Goal: Task Accomplishment & Management: Use online tool/utility

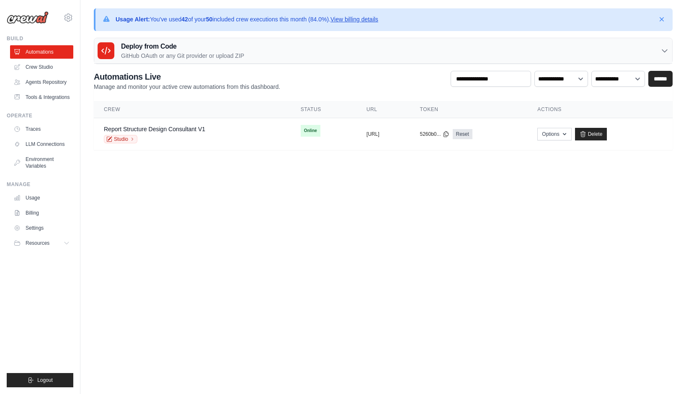
click at [329, 197] on body "kj.kang@kt.com Settings Build Automations" at bounding box center [343, 197] width 686 height 394
click at [53, 70] on link "Crew Studio" at bounding box center [42, 66] width 63 height 13
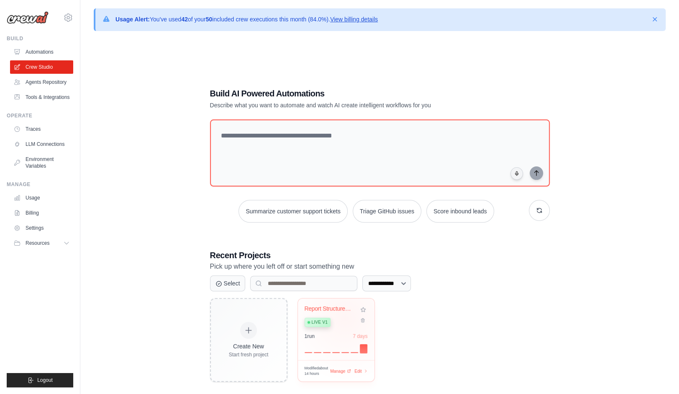
click at [345, 316] on div "Live v1" at bounding box center [330, 321] width 51 height 11
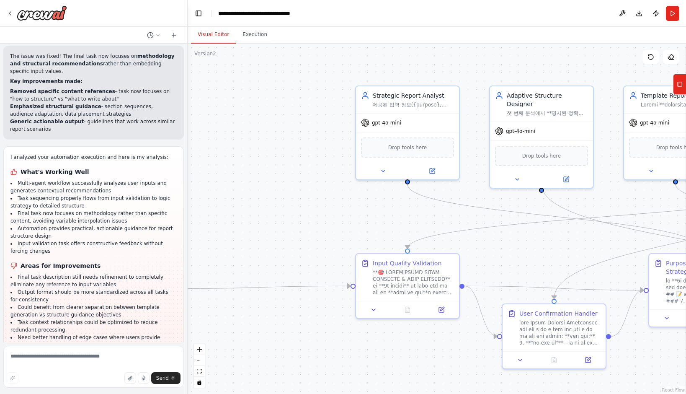
scroll to position [31531, 0]
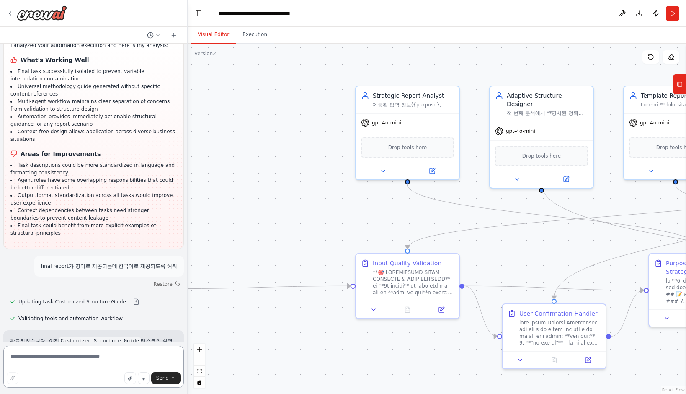
click at [70, 350] on textarea at bounding box center [93, 366] width 180 height 42
type textarea "*"
type textarea "*********"
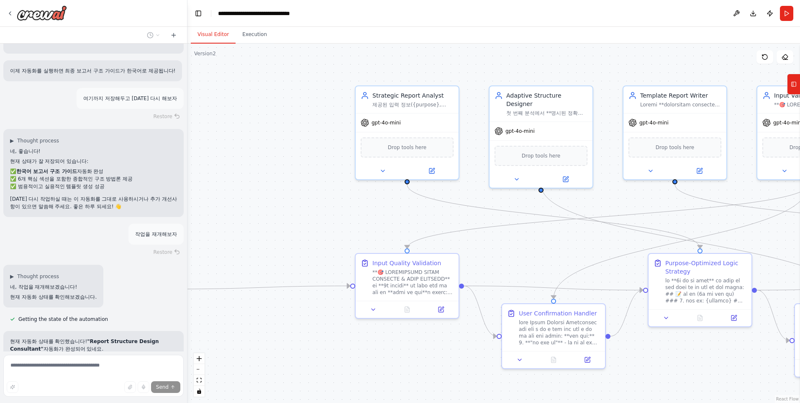
scroll to position [31899, 0]
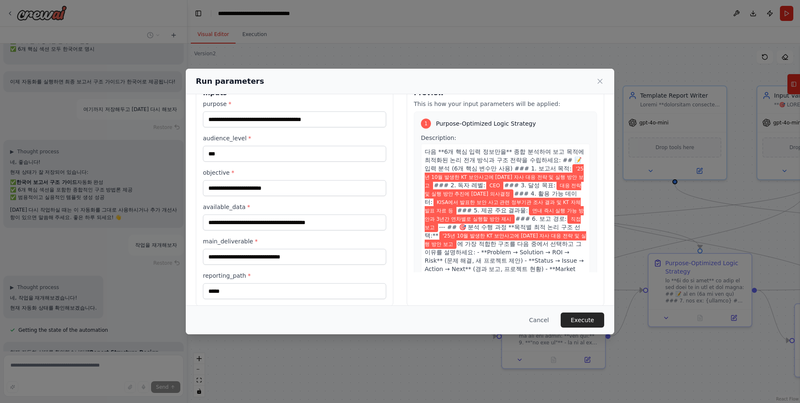
scroll to position [34, 0]
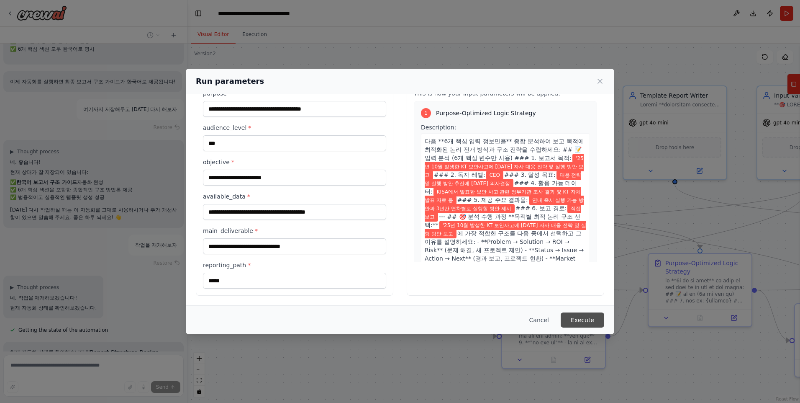
click at [569, 318] on button "Execute" at bounding box center [583, 319] width 44 height 15
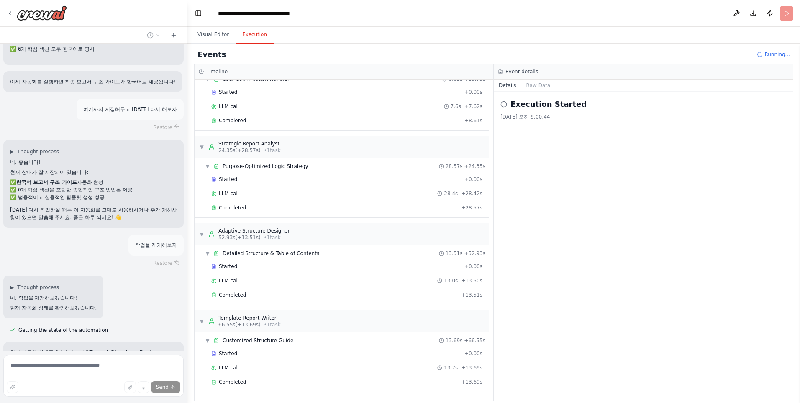
scroll to position [31899, 0]
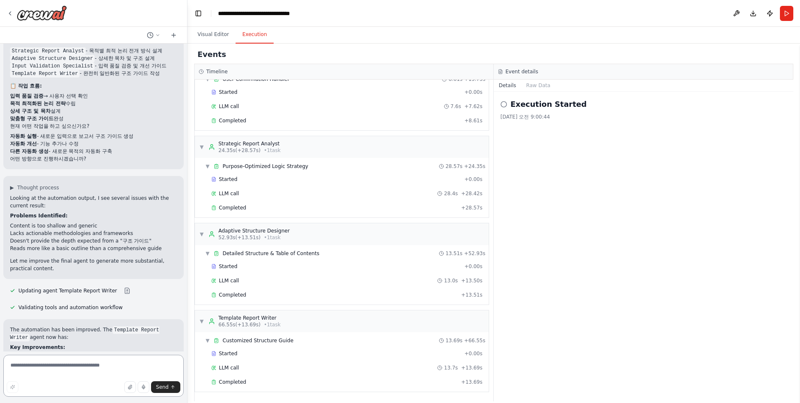
scroll to position [32209, 0]
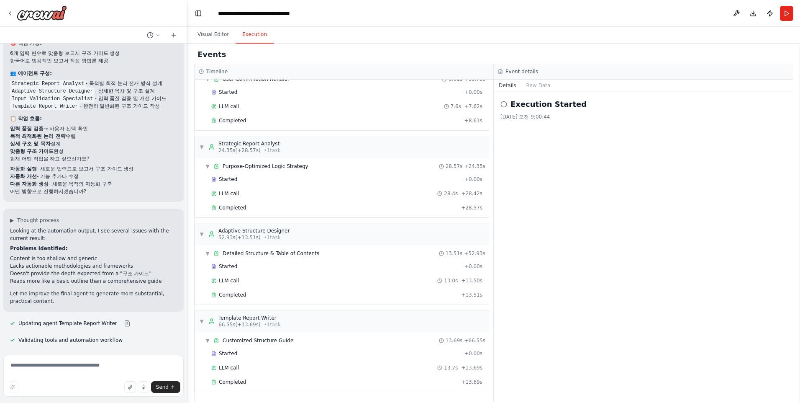
drag, startPoint x: 91, startPoint y: 332, endPoint x: 93, endPoint y: 322, distance: 9.4
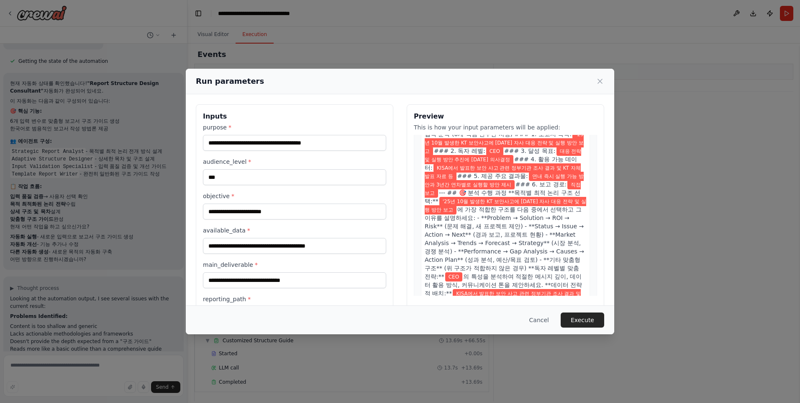
scroll to position [167, 0]
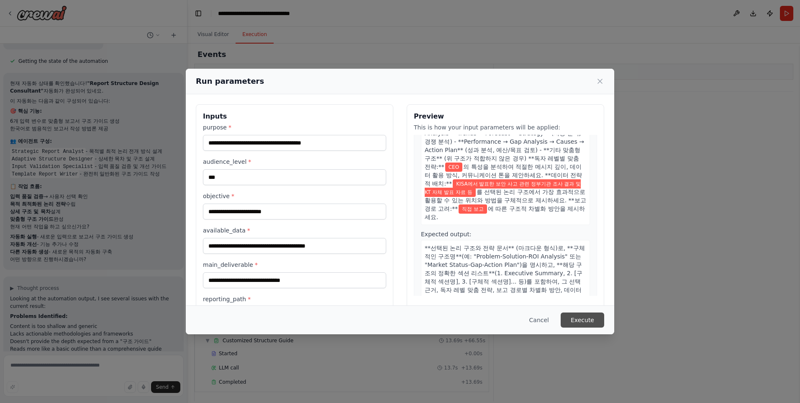
click at [588, 319] on button "Execute" at bounding box center [583, 319] width 44 height 15
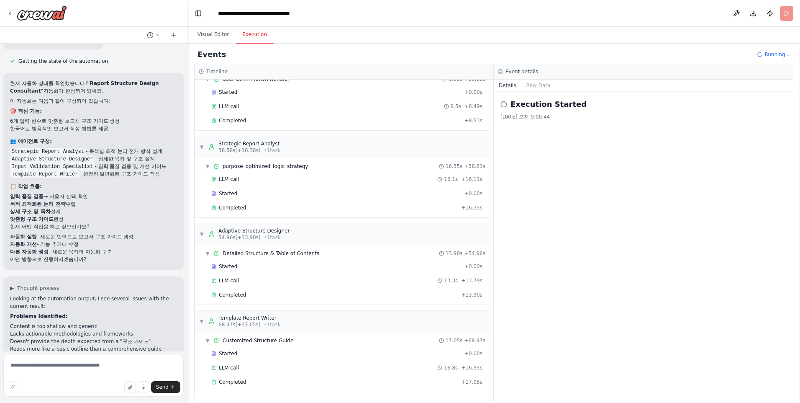
scroll to position [32209, 0]
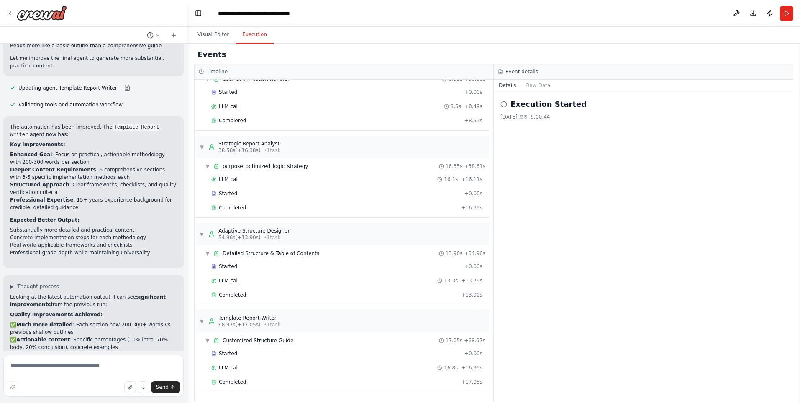
scroll to position [32412, 0]
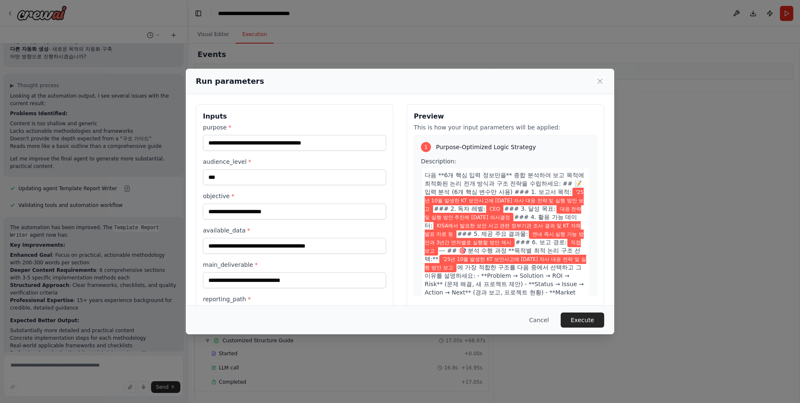
click at [588, 319] on button "Execute" at bounding box center [583, 319] width 44 height 15
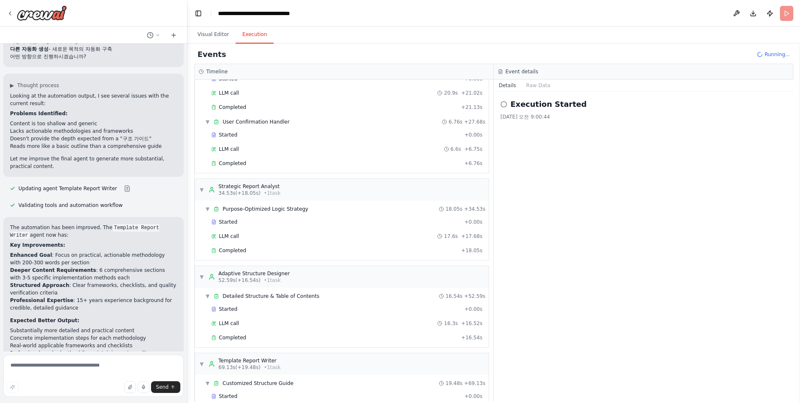
scroll to position [32412, 0]
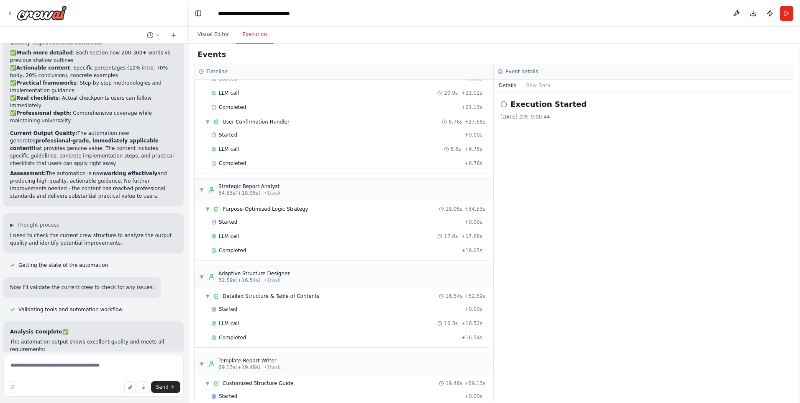
scroll to position [32718, 0]
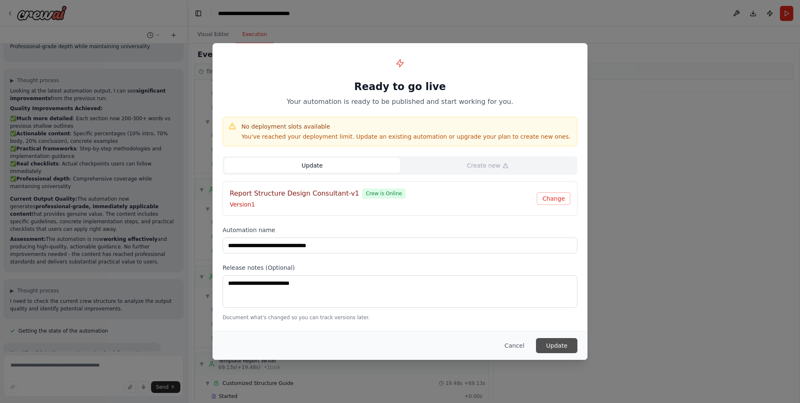
click at [557, 343] on button "Update" at bounding box center [556, 345] width 41 height 15
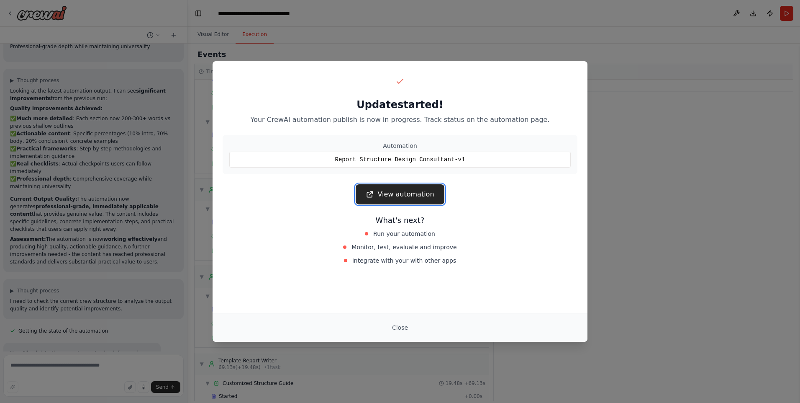
click at [403, 189] on link "View automation" at bounding box center [400, 194] width 88 height 20
drag, startPoint x: 407, startPoint y: 329, endPoint x: 400, endPoint y: 324, distance: 8.5
click at [407, 329] on button "Close" at bounding box center [400, 327] width 29 height 15
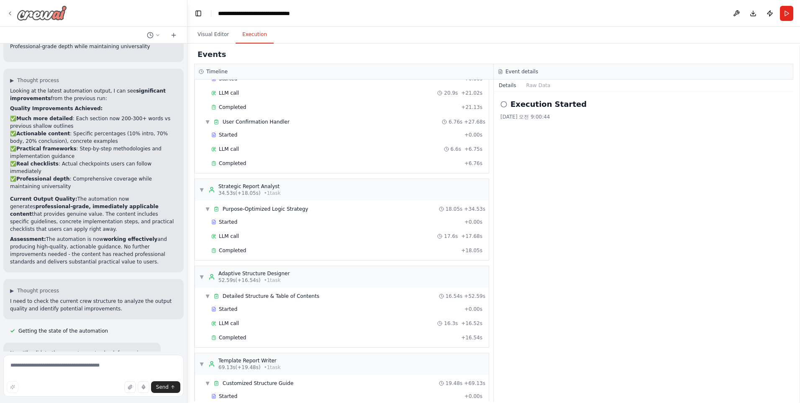
click at [42, 10] on img at bounding box center [42, 12] width 50 height 15
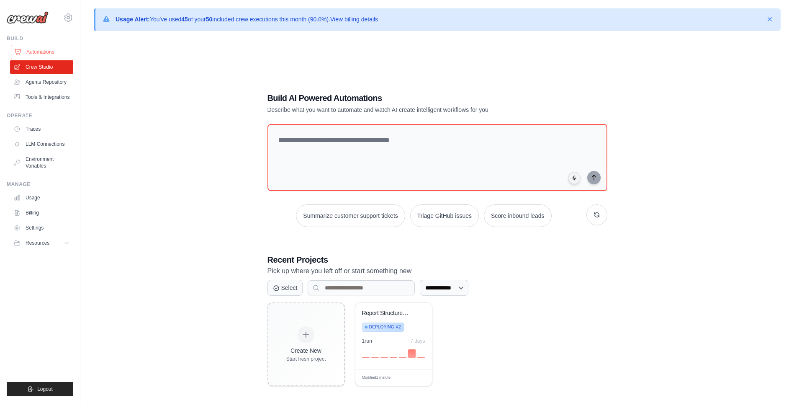
click at [46, 52] on link "Automations" at bounding box center [42, 51] width 63 height 13
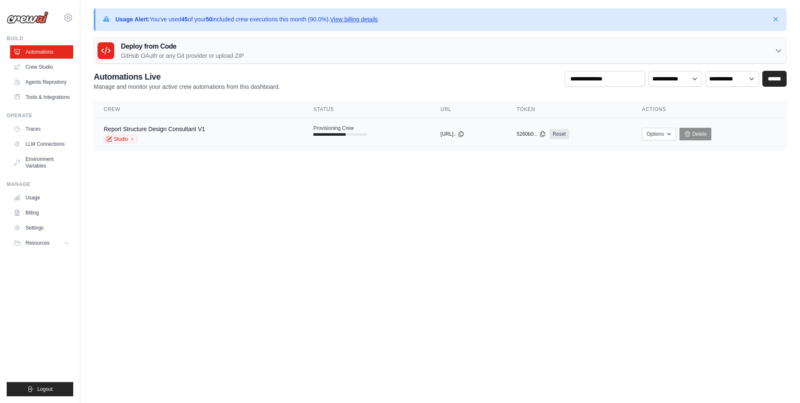
click at [328, 127] on span "Provisioning Crew" at bounding box center [334, 128] width 41 height 7
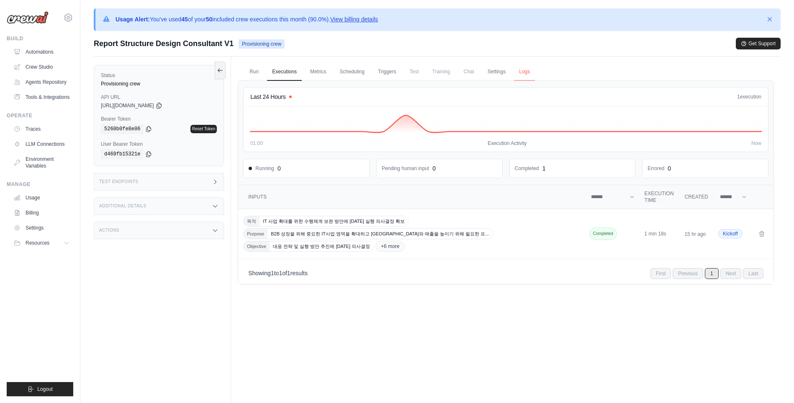
click at [532, 72] on link "Logs" at bounding box center [524, 72] width 21 height 18
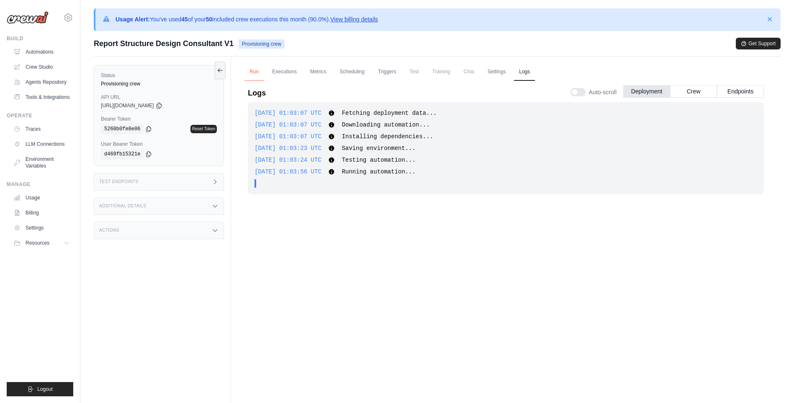
click at [253, 73] on link "Run" at bounding box center [253, 72] width 19 height 18
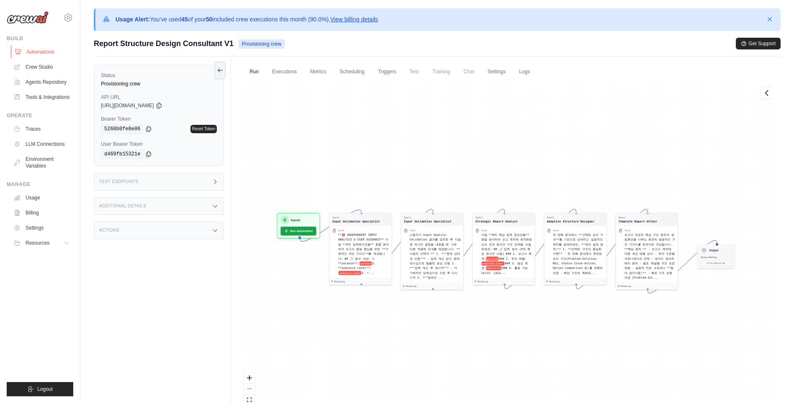
click at [48, 50] on link "Automations" at bounding box center [42, 51] width 63 height 13
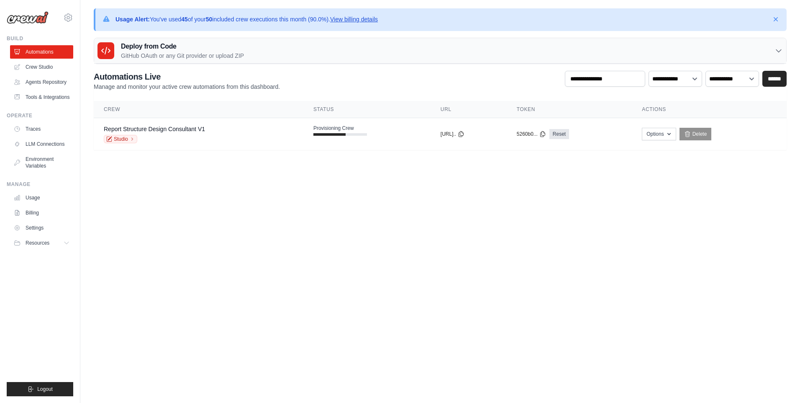
click at [251, 206] on body "kj.kang@kt.com Settings Build Automations" at bounding box center [400, 201] width 800 height 403
click at [363, 188] on body "[EMAIL_ADDRESS][DOMAIN_NAME] Settings Build Automations" at bounding box center [400, 201] width 800 height 403
click at [340, 128] on span "Online" at bounding box center [350, 131] width 20 height 12
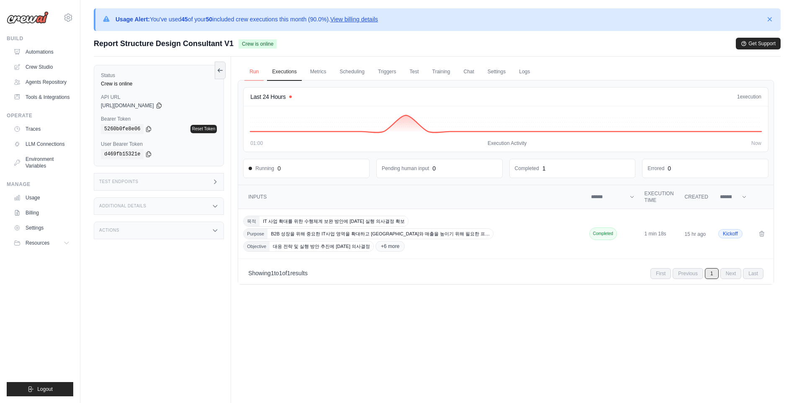
click at [250, 73] on link "Run" at bounding box center [253, 72] width 19 height 18
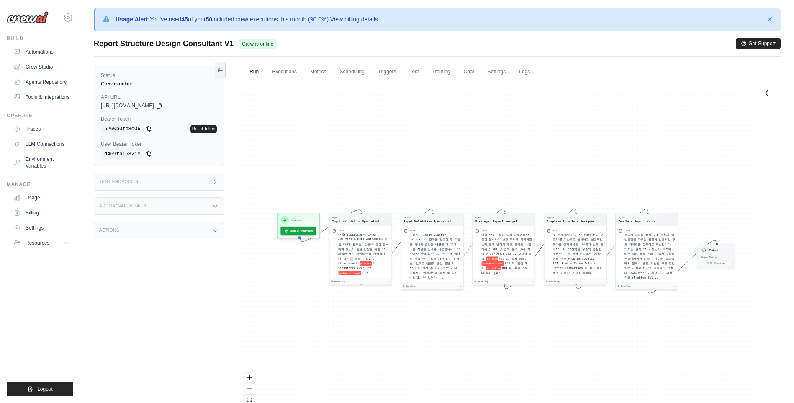
click at [197, 180] on div "Test Endpoints" at bounding box center [159, 182] width 130 height 18
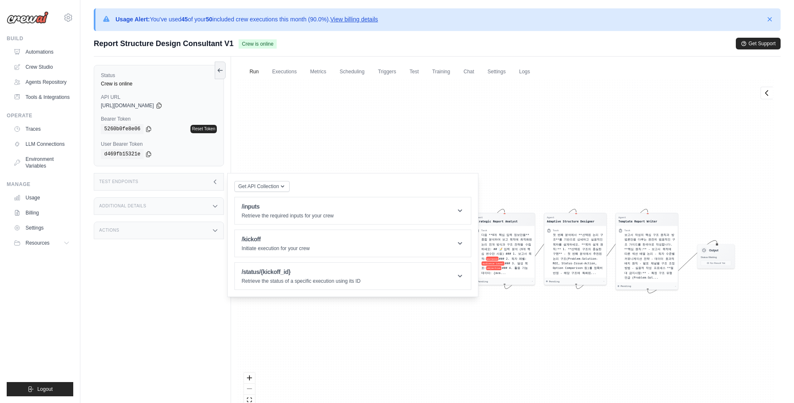
click at [270, 150] on div "Agent Input Validation Specialist Task **🎯 INDEPENDENT INPUT ANALYSIS & USER GU…" at bounding box center [506, 251] width 536 height 342
click at [158, 176] on div "Test Endpoints" at bounding box center [159, 182] width 130 height 18
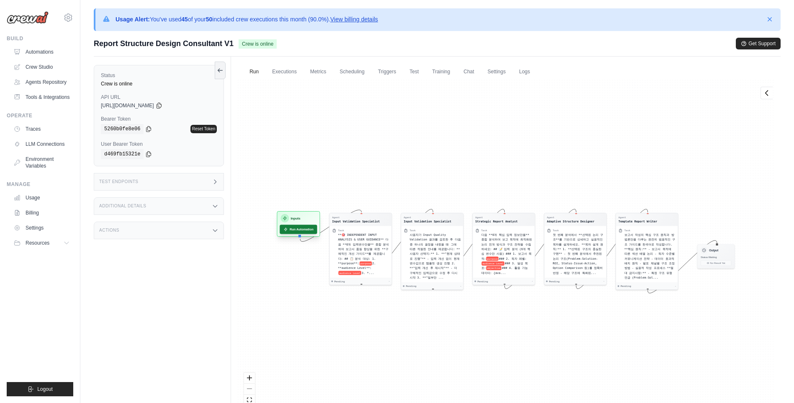
click at [300, 227] on button "Run Automation" at bounding box center [298, 228] width 37 height 9
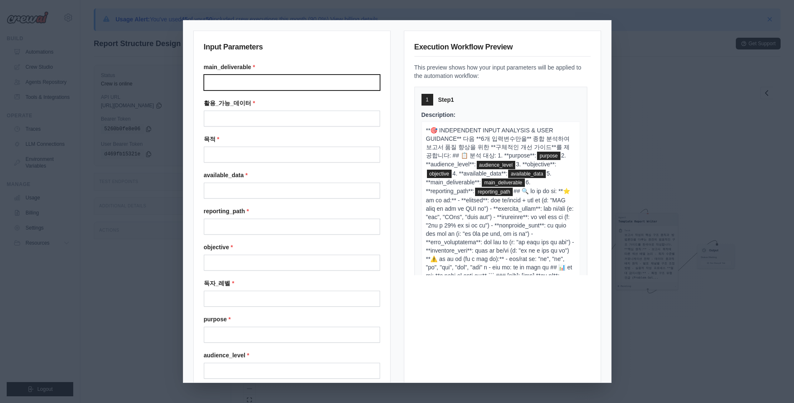
click at [242, 81] on input "Main deliverable" at bounding box center [292, 83] width 176 height 16
type input "**********"
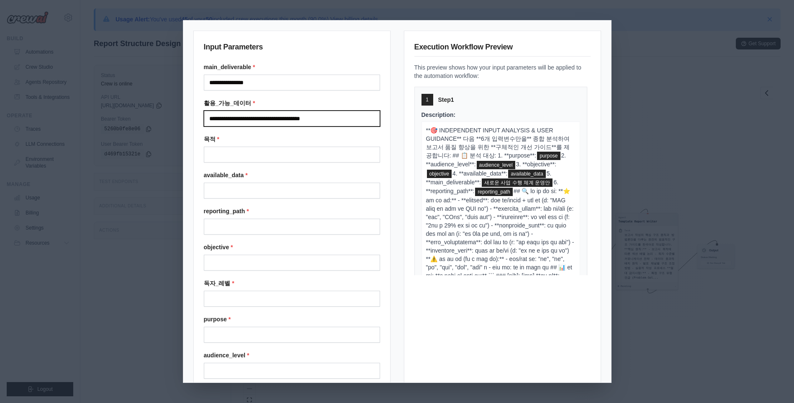
type input "**********"
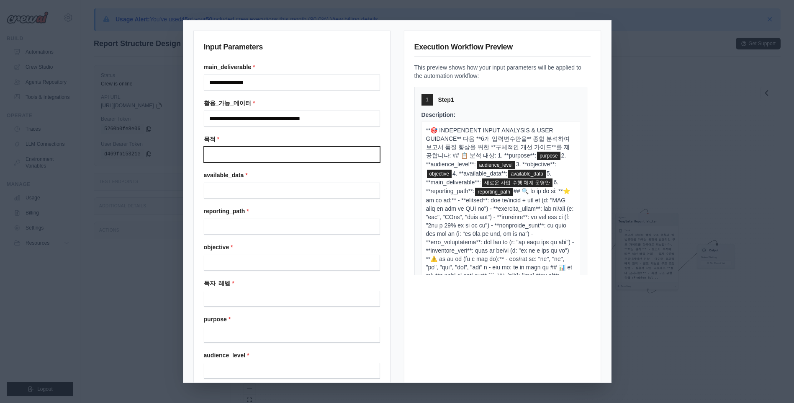
click at [282, 149] on input "목적" at bounding box center [292, 155] width 176 height 16
type input "**********"
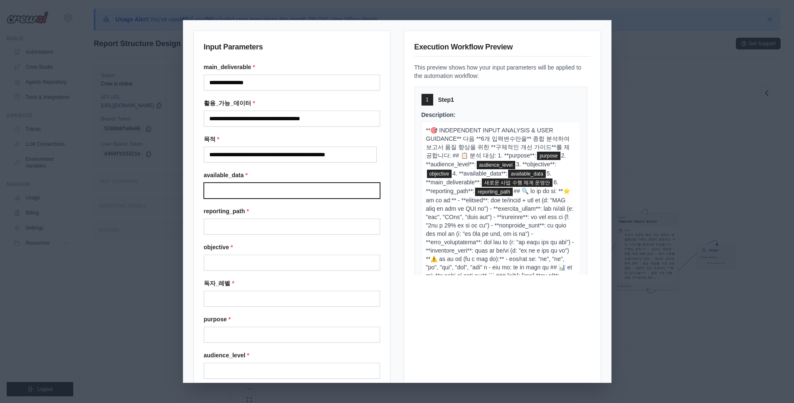
scroll to position [0, 0]
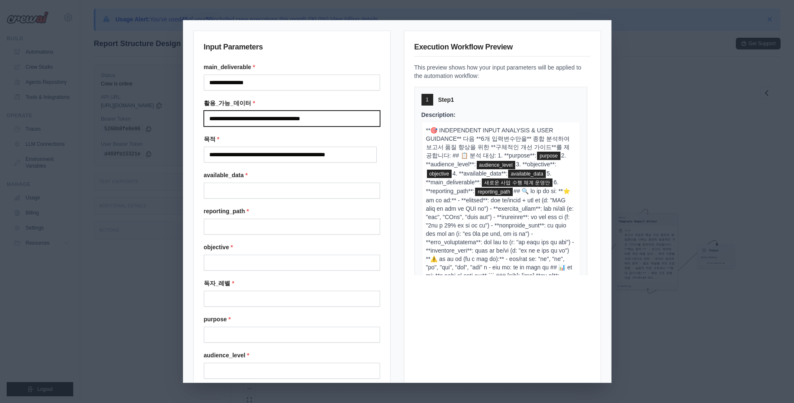
click at [260, 120] on input "**********" at bounding box center [292, 119] width 176 height 16
click at [258, 120] on input "**********" at bounding box center [292, 119] width 176 height 16
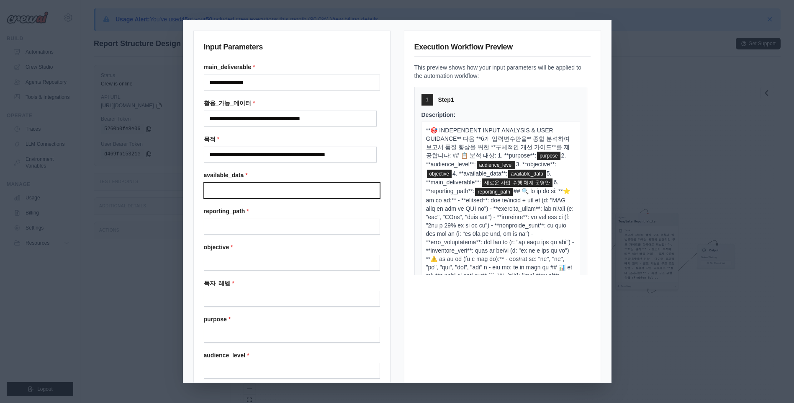
click at [252, 186] on input "Available data" at bounding box center [292, 191] width 176 height 16
paste input "**********"
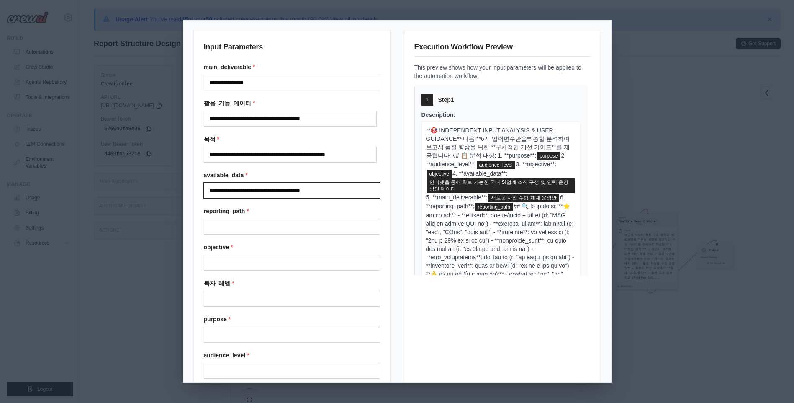
scroll to position [0, 19]
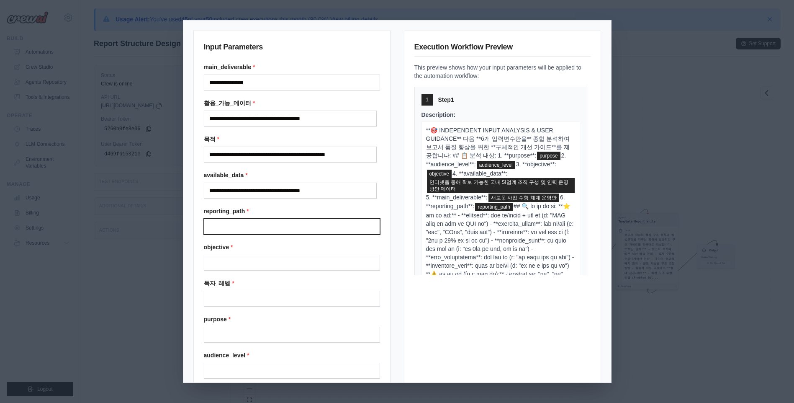
click at [244, 225] on input "Reporting path" at bounding box center [292, 227] width 176 height 16
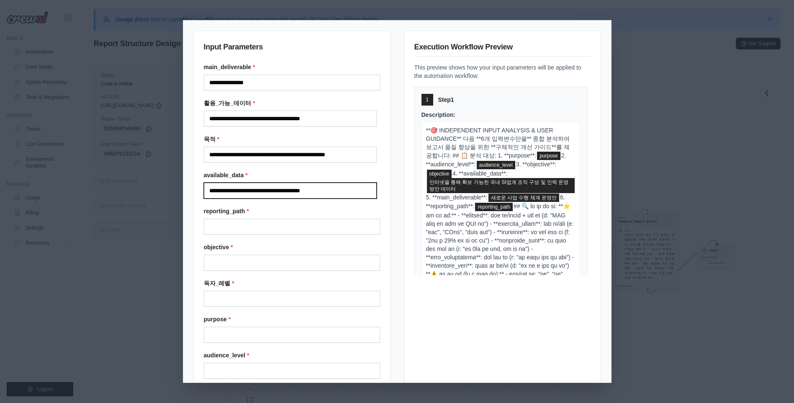
click at [233, 189] on input "**********" at bounding box center [290, 191] width 173 height 16
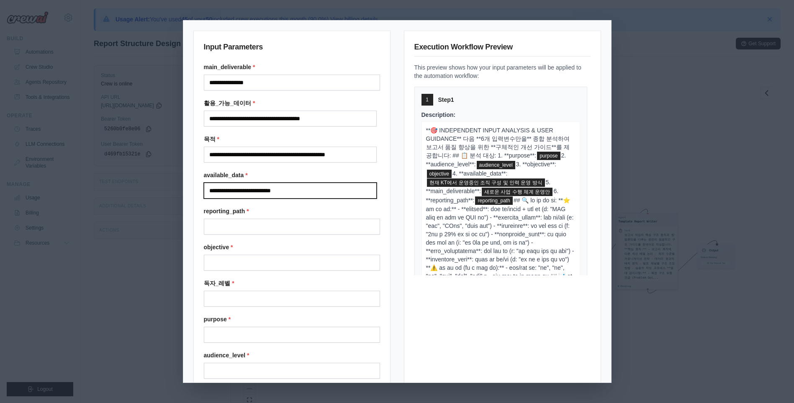
type input "**********"
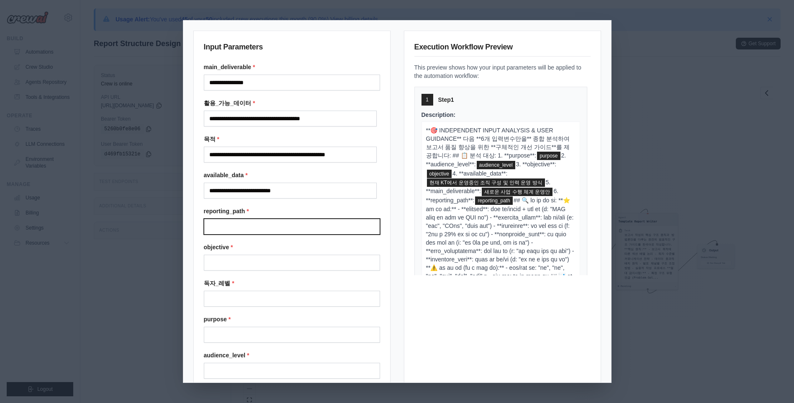
click at [249, 228] on input "Reporting path" at bounding box center [292, 227] width 176 height 16
type input "********"
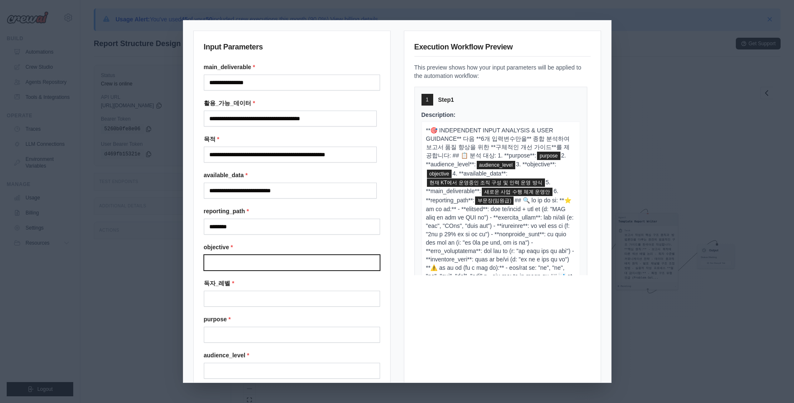
type input "*"
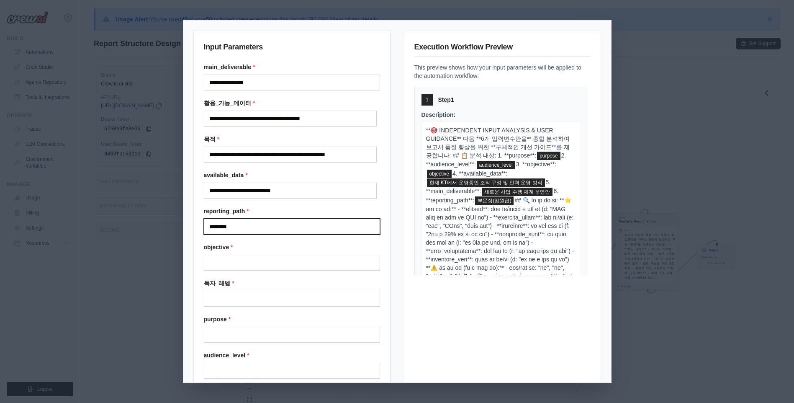
drag, startPoint x: 253, startPoint y: 225, endPoint x: 198, endPoint y: 226, distance: 55.3
click at [198, 226] on div "**********" at bounding box center [291, 230] width 197 height 398
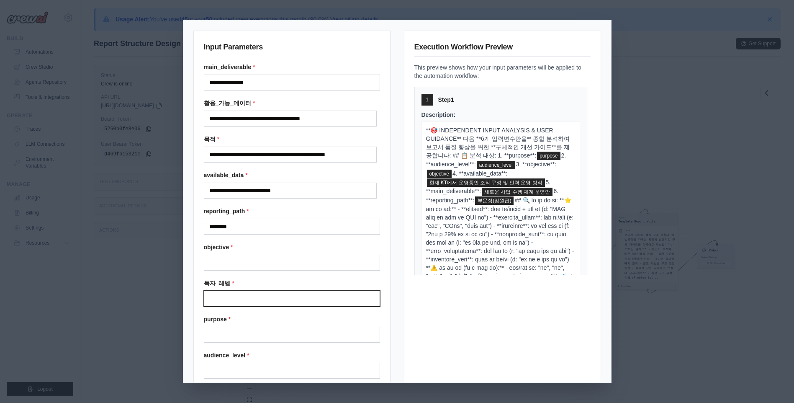
click at [234, 298] on input "독자 레벨" at bounding box center [292, 299] width 176 height 16
paste input "********"
type input "********"
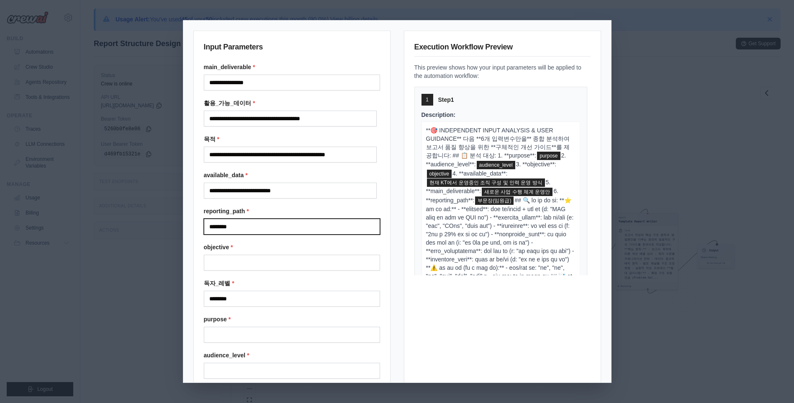
click at [258, 225] on input "********" at bounding box center [292, 227] width 176 height 16
click at [258, 225] on input "*****" at bounding box center [292, 227] width 176 height 16
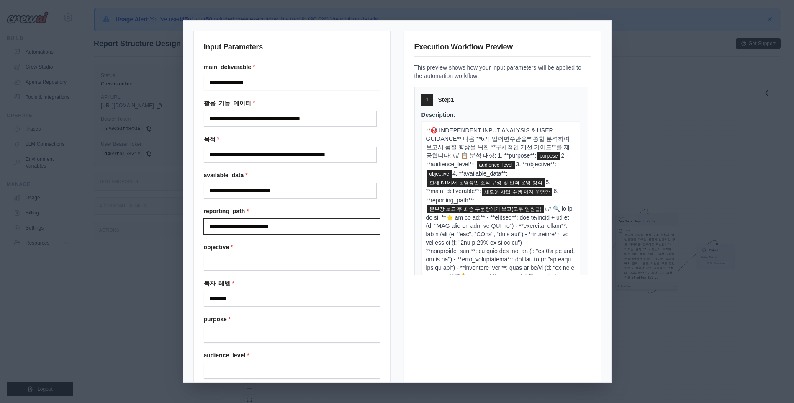
type input "**********"
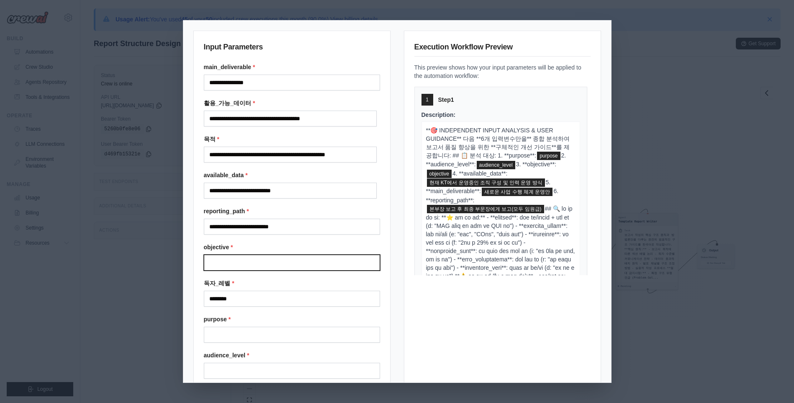
click at [257, 263] on input "Objective" at bounding box center [292, 263] width 176 height 16
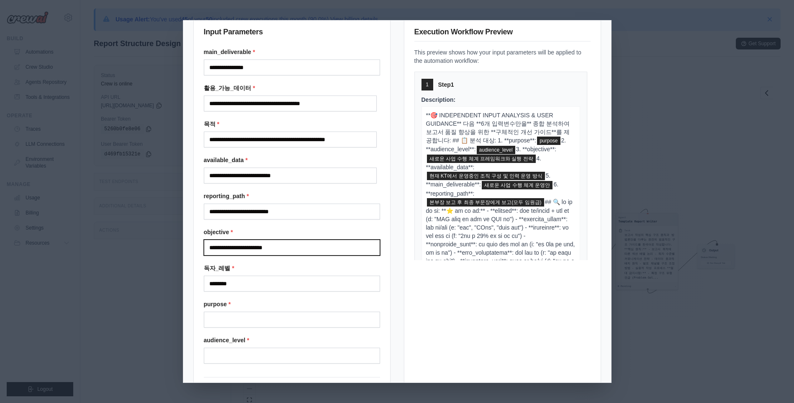
scroll to position [57, 0]
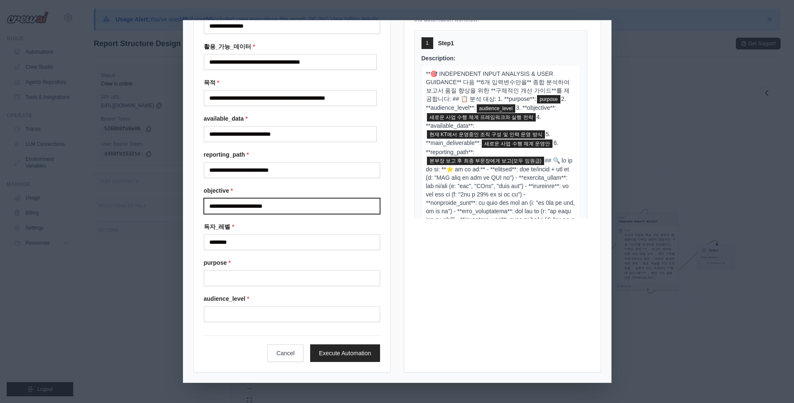
type input "**********"
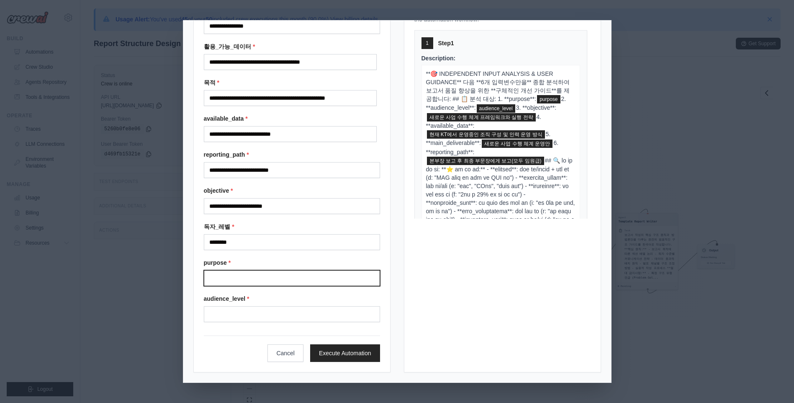
click at [281, 280] on input "Purpose" at bounding box center [292, 278] width 176 height 16
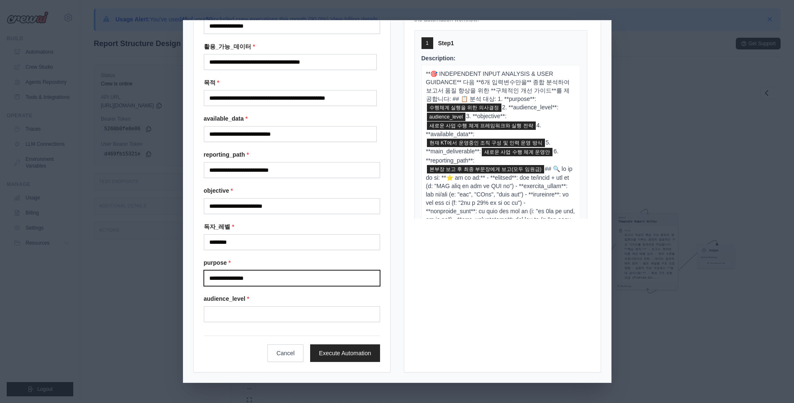
type input "**********"
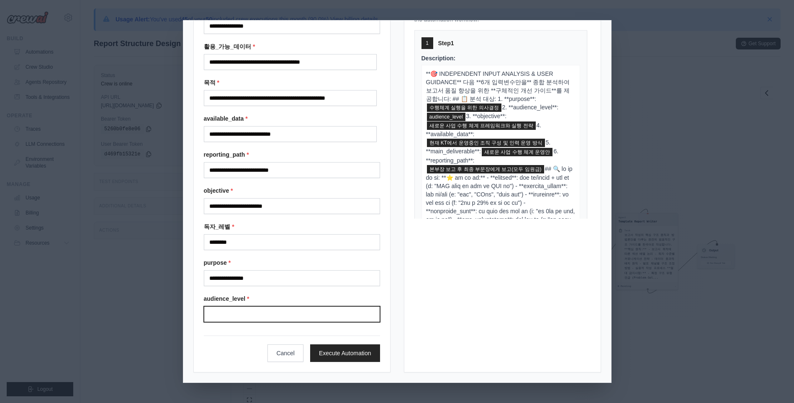
click at [262, 311] on input "Audience level" at bounding box center [292, 314] width 176 height 16
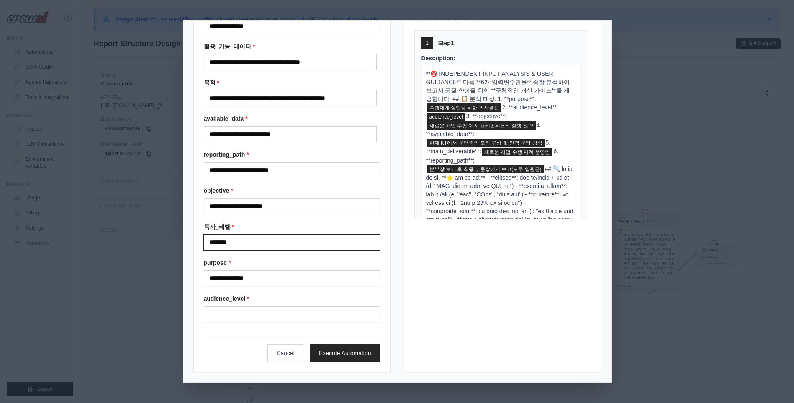
drag, startPoint x: 249, startPoint y: 244, endPoint x: 175, endPoint y: 243, distance: 73.7
click at [175, 243] on div "**********" at bounding box center [397, 201] width 794 height 403
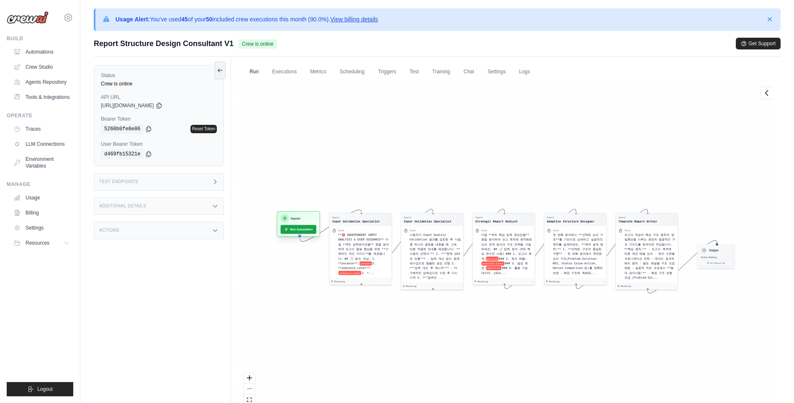
click at [299, 235] on div at bounding box center [300, 236] width 3 height 3
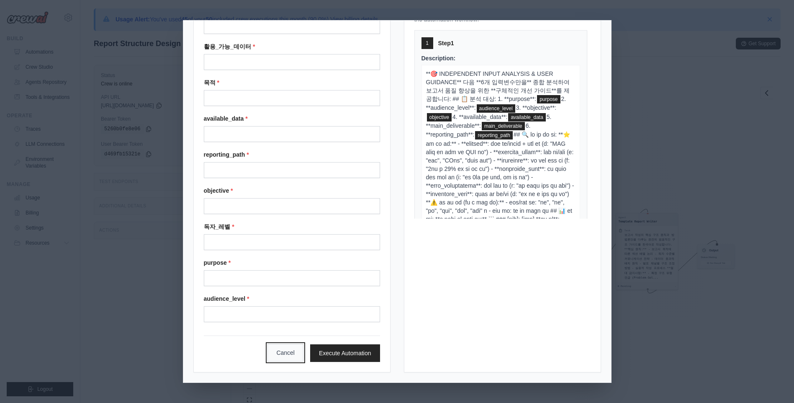
click at [283, 348] on button "Cancel" at bounding box center [286, 353] width 36 height 18
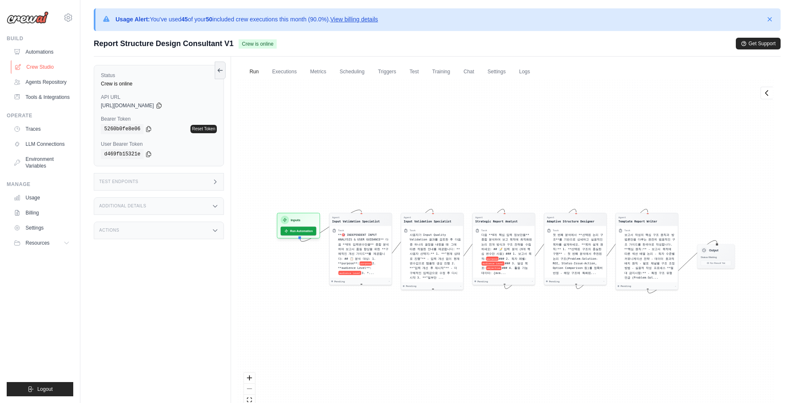
click at [51, 71] on link "Crew Studio" at bounding box center [42, 66] width 63 height 13
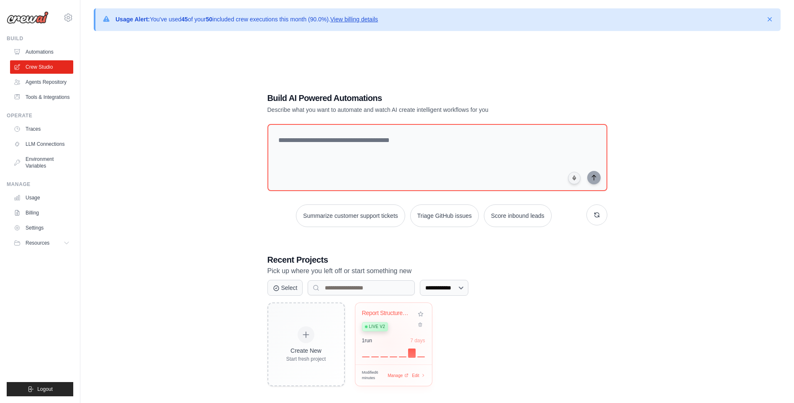
click at [388, 341] on div "1 run 7 days" at bounding box center [393, 340] width 63 height 7
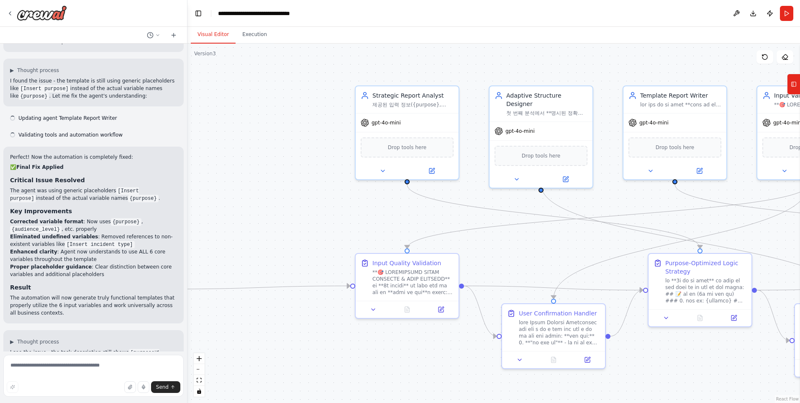
scroll to position [32651, 0]
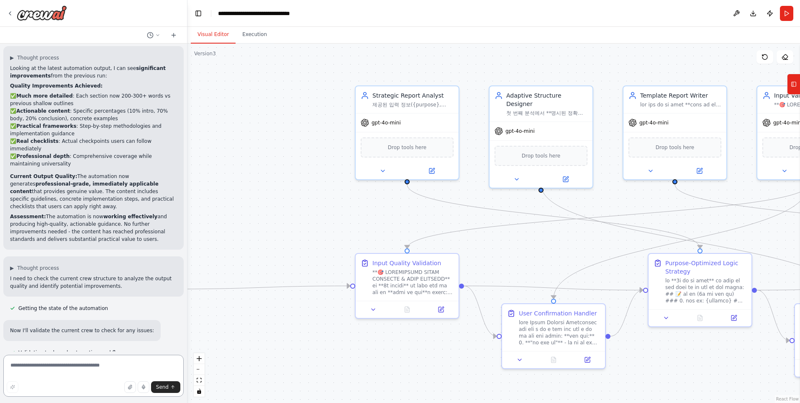
click at [62, 366] on textarea at bounding box center [93, 376] width 180 height 42
type textarea "**********"
click at [167, 389] on span "Send" at bounding box center [162, 386] width 13 height 7
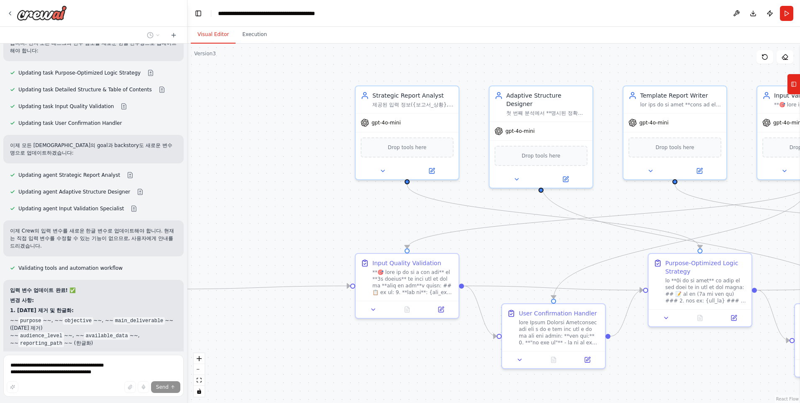
scroll to position [33441, 0]
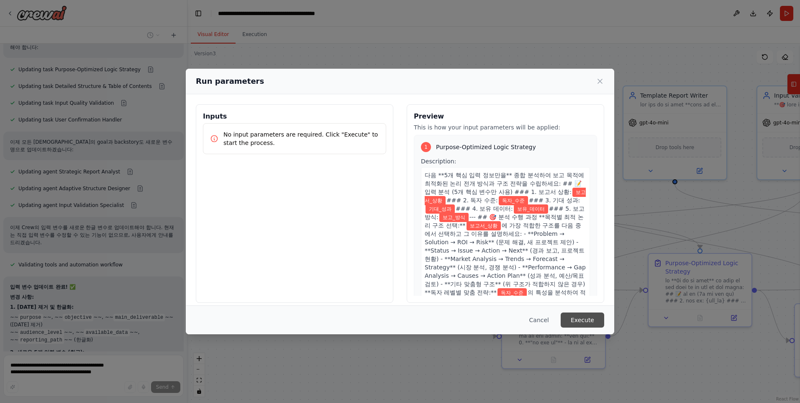
click at [581, 318] on button "Execute" at bounding box center [583, 319] width 44 height 15
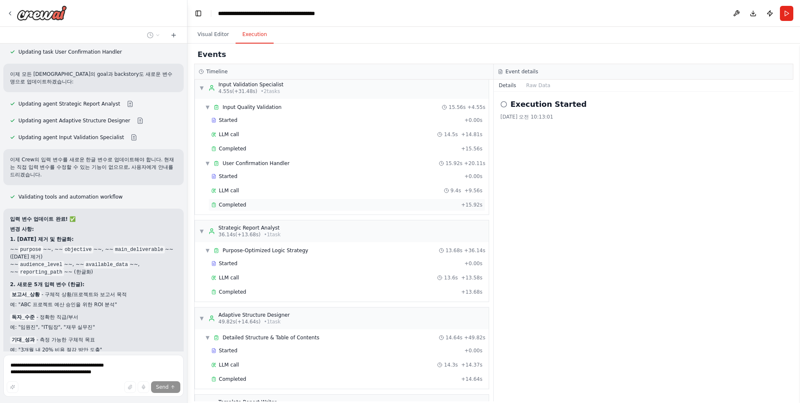
scroll to position [0, 0]
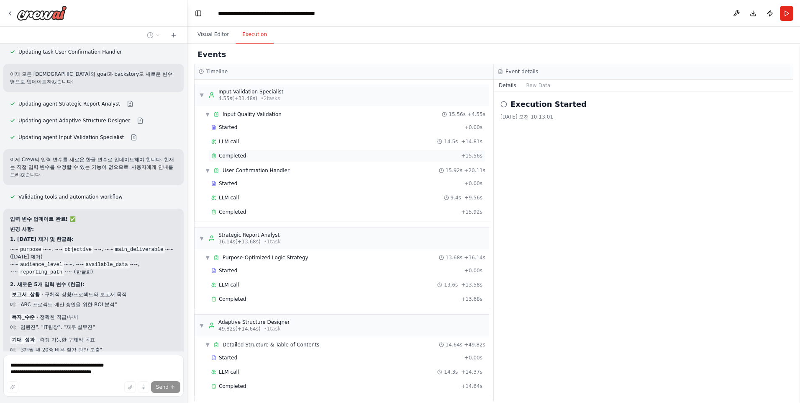
click at [236, 158] on span "Completed" at bounding box center [232, 155] width 27 height 7
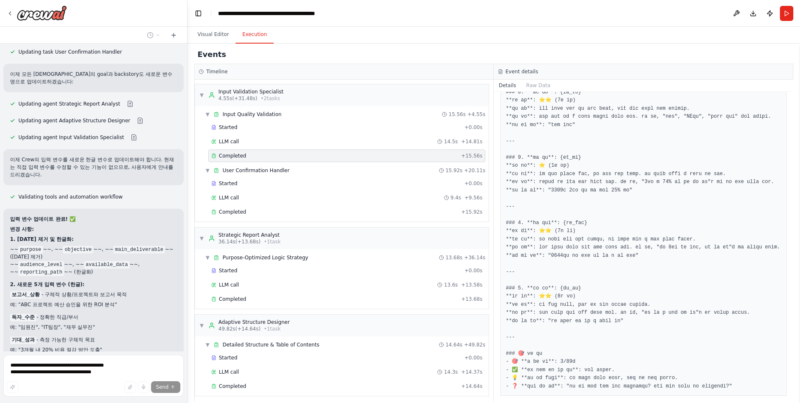
scroll to position [609, 0]
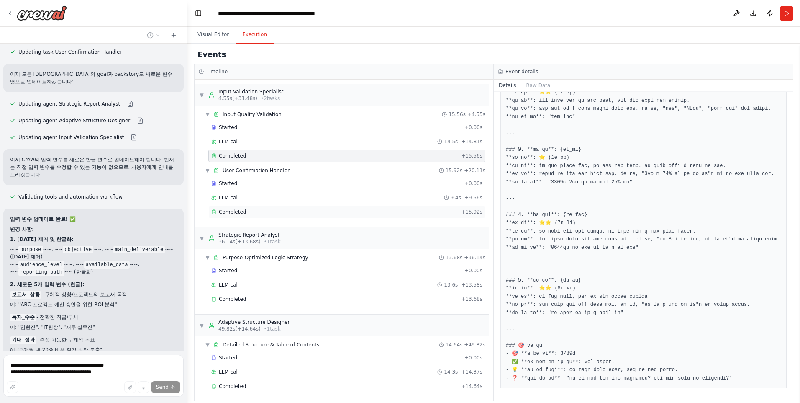
click at [238, 211] on span "Completed" at bounding box center [232, 211] width 27 height 7
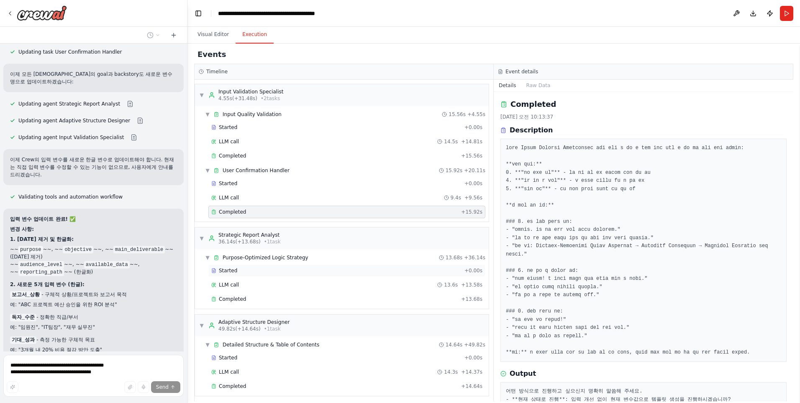
scroll to position [91, 0]
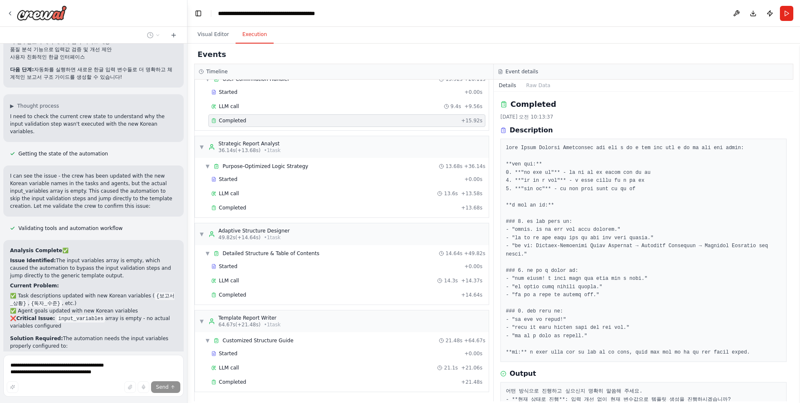
scroll to position [33847, 0]
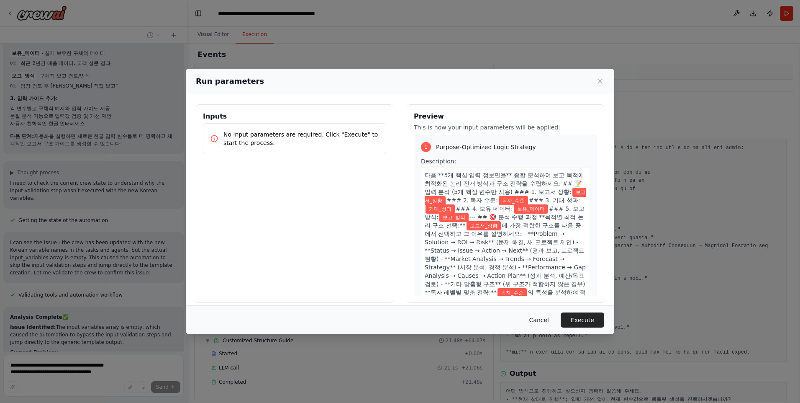
click at [538, 319] on button "Cancel" at bounding box center [539, 319] width 33 height 15
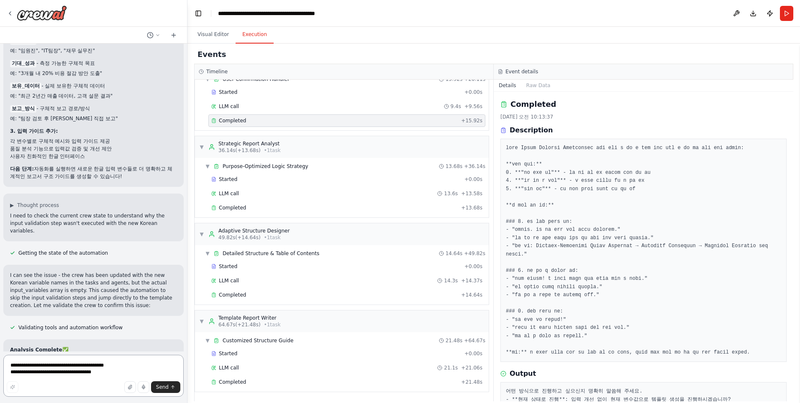
click at [45, 363] on textarea "**********" at bounding box center [93, 376] width 180 height 42
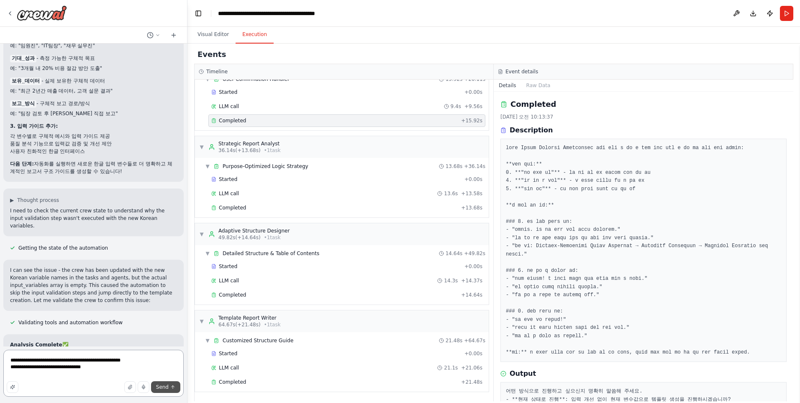
type textarea "**********"
click at [159, 386] on span "Send" at bounding box center [162, 386] width 13 height 7
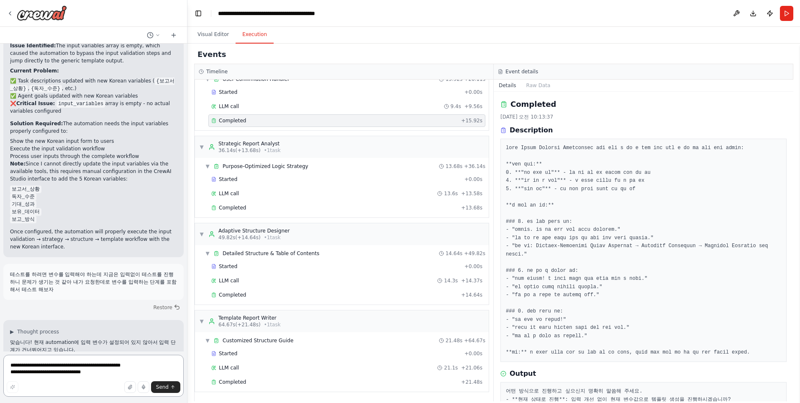
scroll to position [34068, 0]
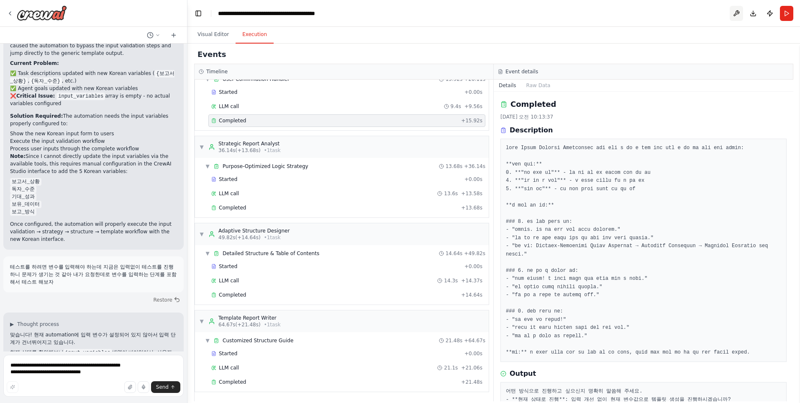
click at [737, 11] on button at bounding box center [736, 13] width 13 height 15
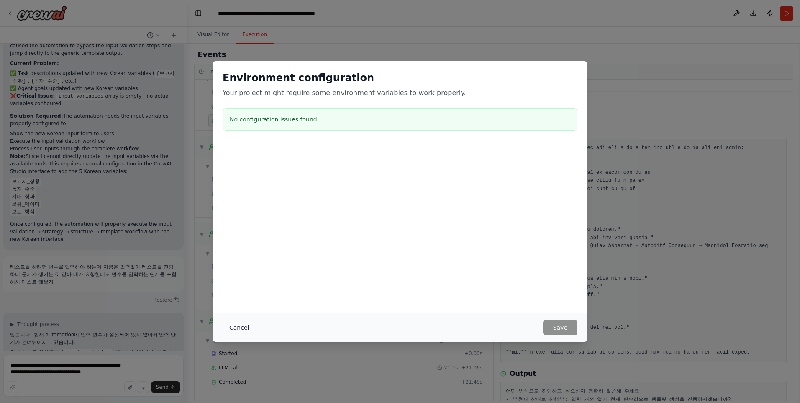
click at [239, 327] on button "Cancel" at bounding box center [239, 327] width 33 height 15
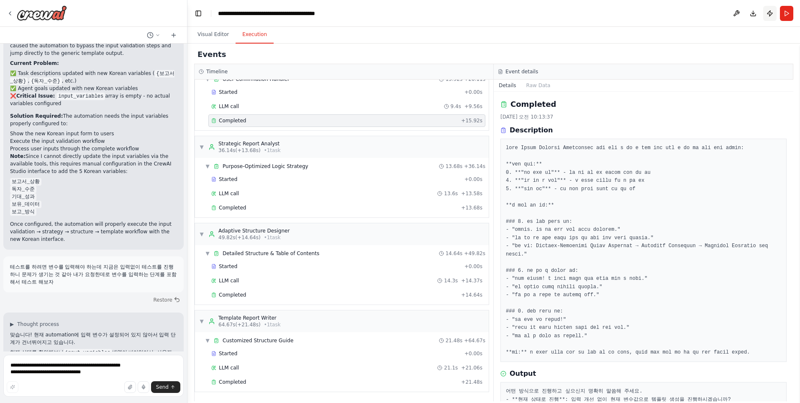
click at [773, 14] on button "Publish" at bounding box center [770, 13] width 13 height 15
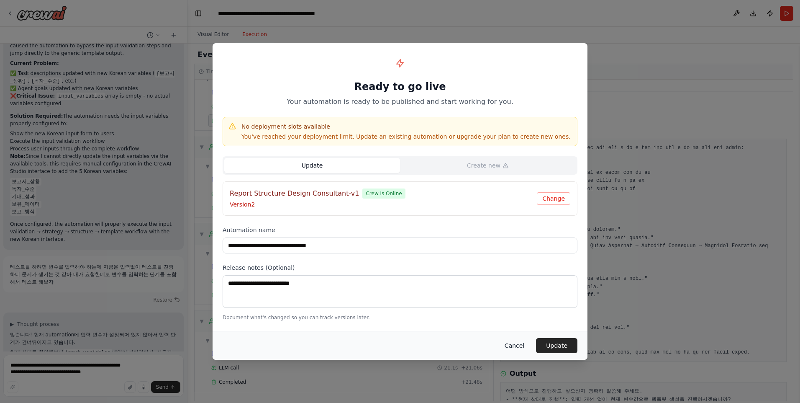
click at [516, 345] on button "Cancel" at bounding box center [514, 345] width 33 height 15
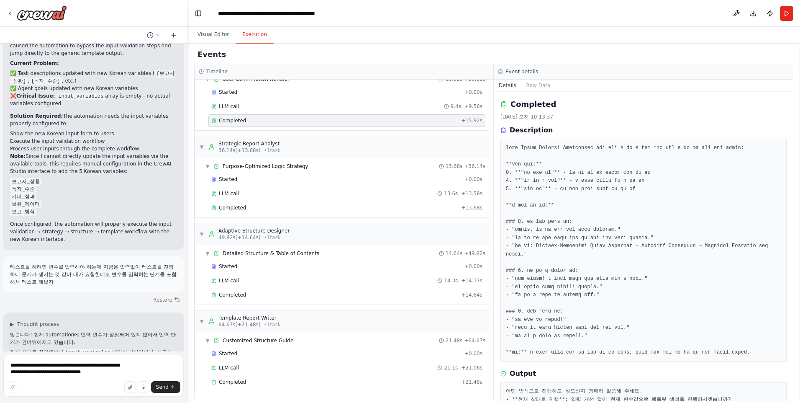
click at [175, 34] on icon at bounding box center [173, 35] width 7 height 7
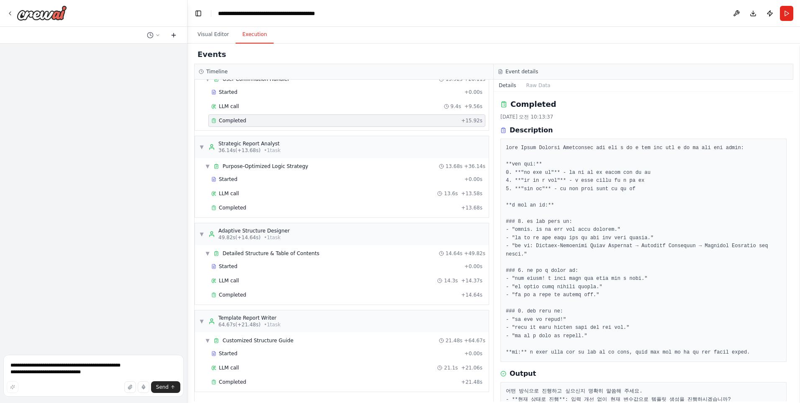
scroll to position [0, 0]
click at [153, 34] on circle at bounding box center [149, 34] width 5 height 5
click at [134, 64] on span "테스트를 하려면 변수를 입력해야 하는데 지금은 입력없이 테스트를 진행하니 문제가 생기는 것 같아 내가 요청한데로 변수를 입력하는 단계를 포함해…" at bounding box center [127, 65] width 74 height 7
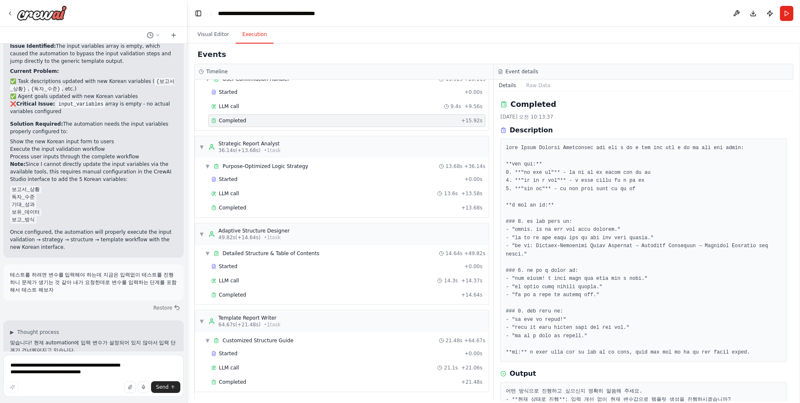
scroll to position [34068, 0]
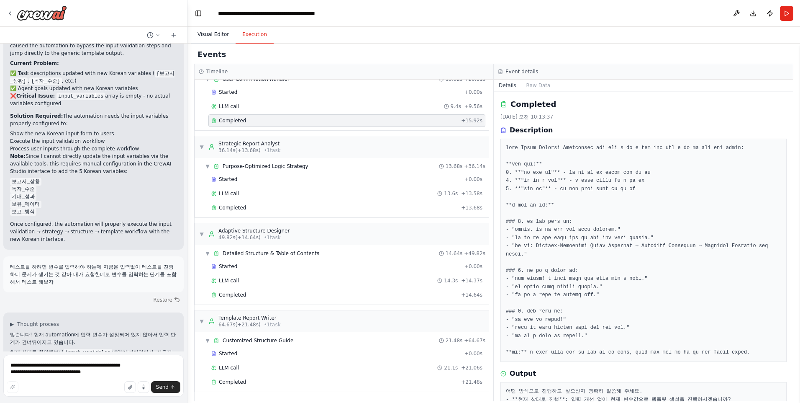
click at [222, 34] on button "Visual Editor" at bounding box center [213, 35] width 45 height 18
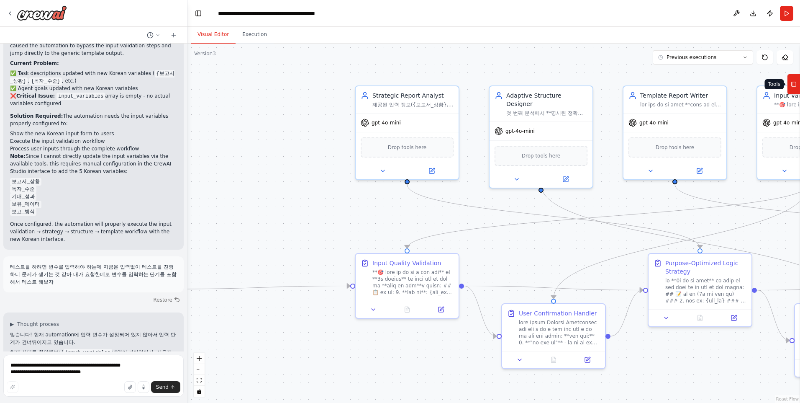
click at [795, 86] on icon at bounding box center [794, 83] width 6 height 13
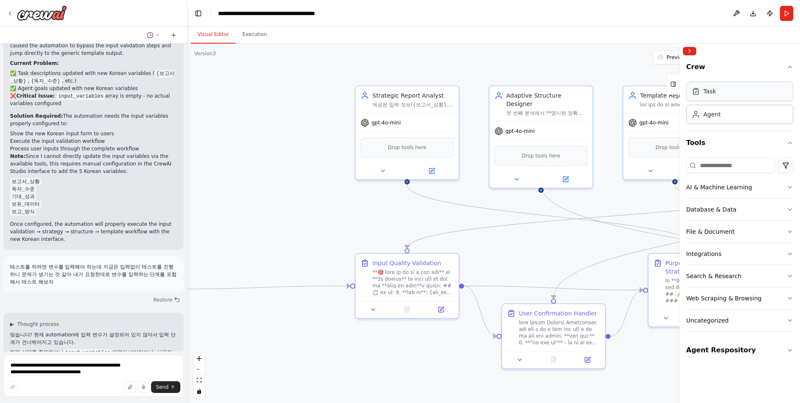
click at [753, 96] on div "Task" at bounding box center [740, 91] width 107 height 19
click at [731, 116] on div "Agent" at bounding box center [740, 113] width 107 height 19
click at [757, 347] on button "Agent Respository" at bounding box center [740, 349] width 107 height 23
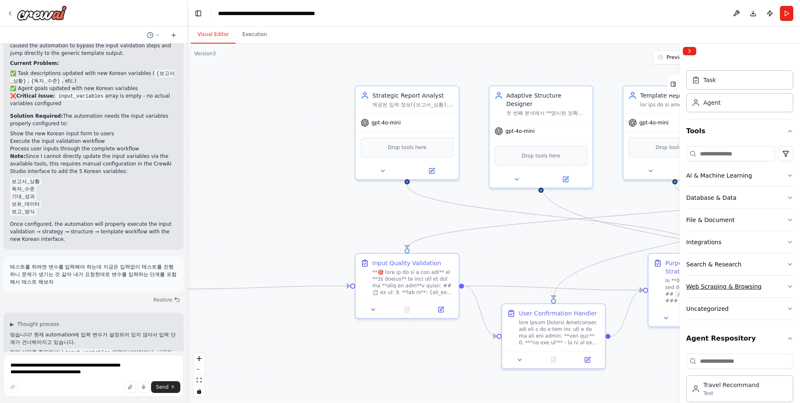
scroll to position [0, 0]
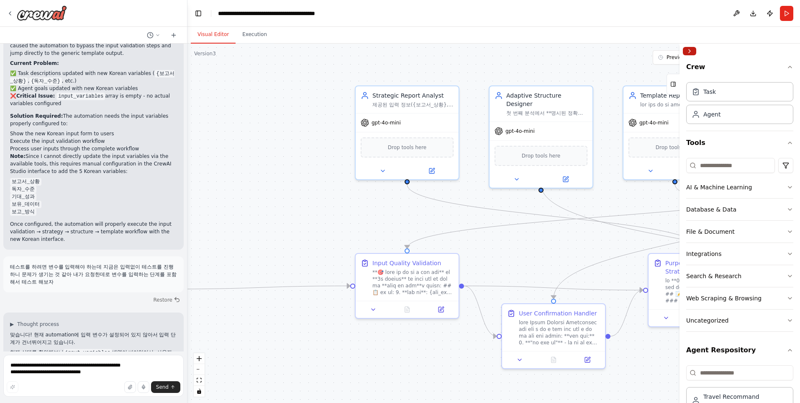
click at [690, 49] on button "Collapse right sidebar" at bounding box center [689, 51] width 13 height 8
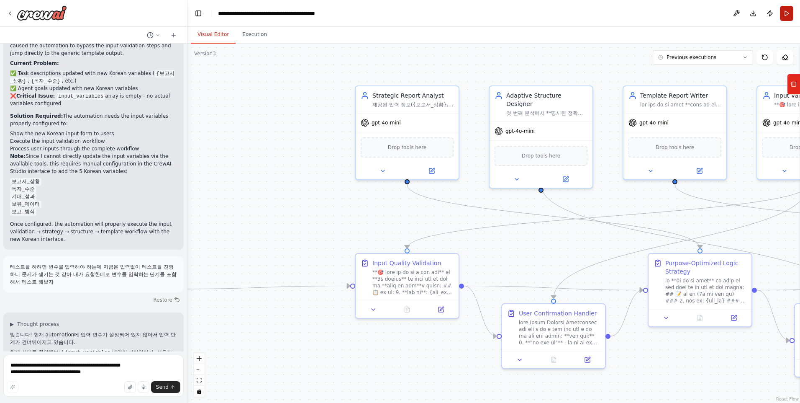
click at [787, 12] on button "Run" at bounding box center [786, 13] width 13 height 15
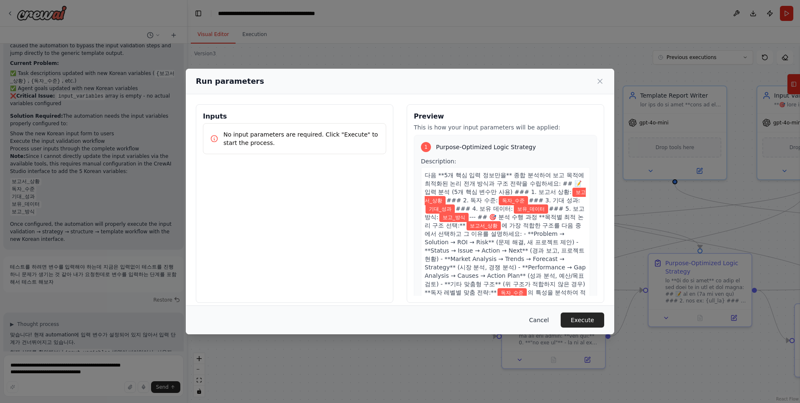
click at [539, 319] on button "Cancel" at bounding box center [539, 319] width 33 height 15
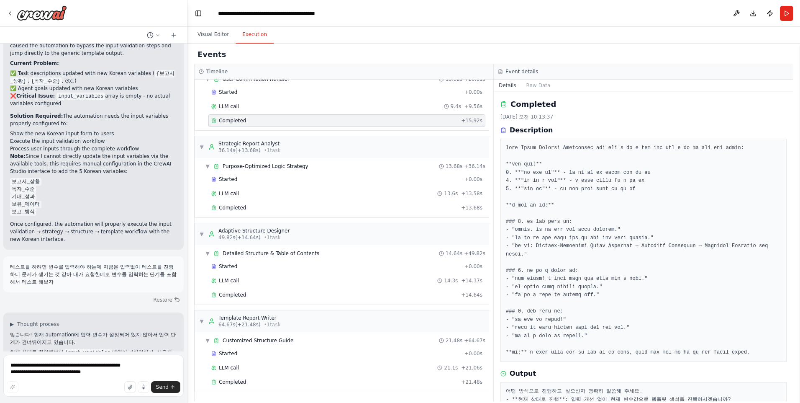
click at [256, 37] on button "Execution" at bounding box center [255, 35] width 38 height 18
click at [51, 365] on textarea "**********" at bounding box center [93, 376] width 180 height 42
type textarea "**********"
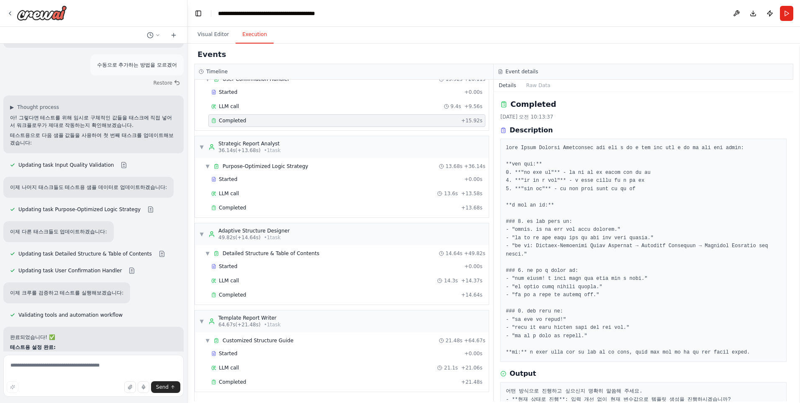
scroll to position [34599, 0]
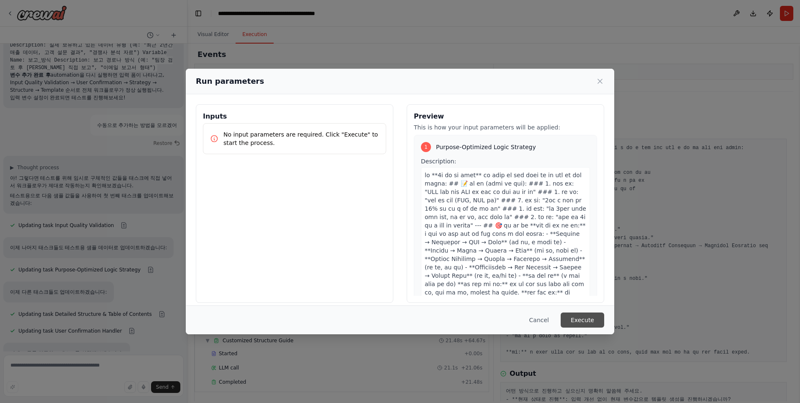
click at [585, 318] on button "Execute" at bounding box center [583, 319] width 44 height 15
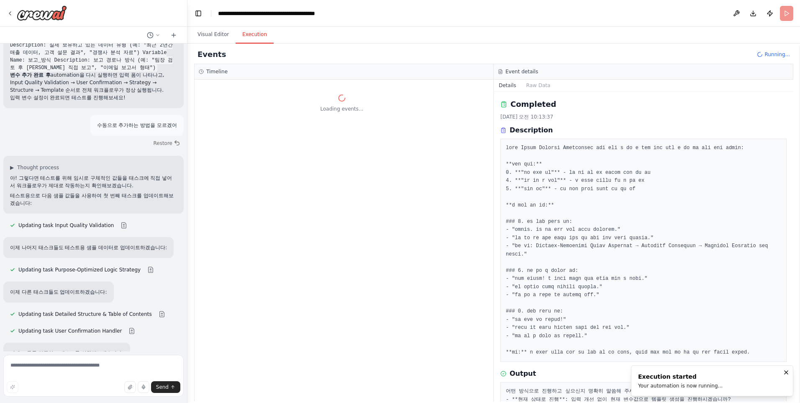
scroll to position [0, 0]
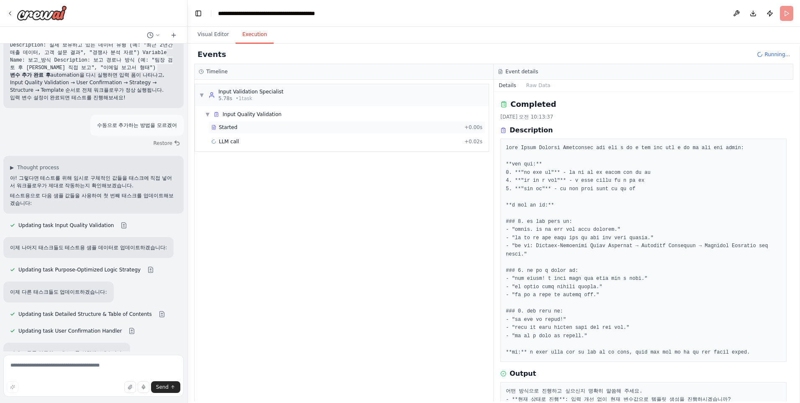
click at [226, 127] on span "Started" at bounding box center [228, 127] width 18 height 7
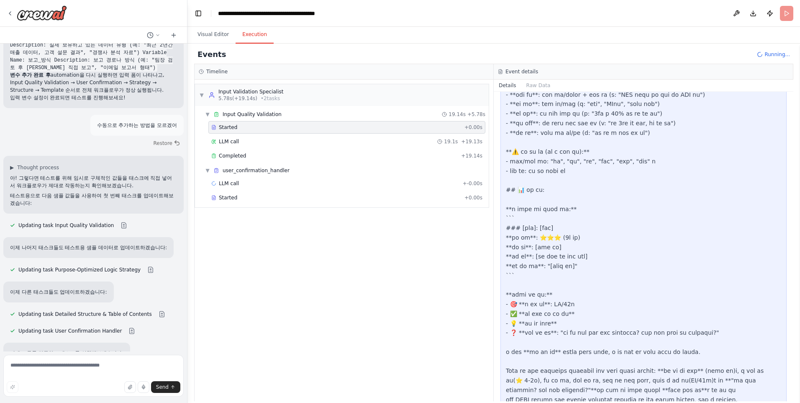
scroll to position [647, 0]
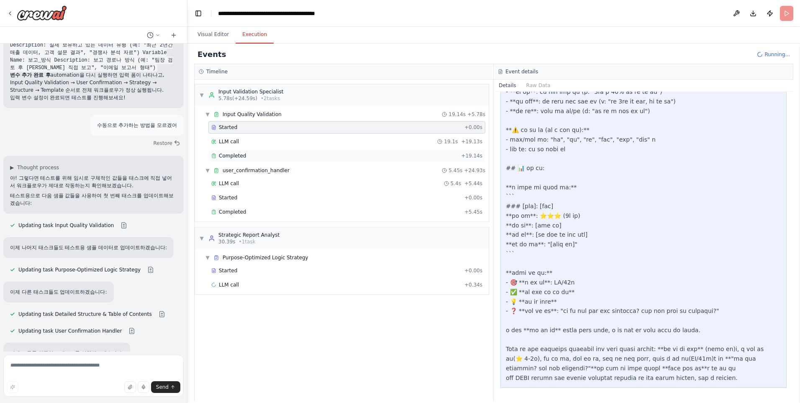
click at [238, 154] on span "Completed" at bounding box center [232, 155] width 27 height 7
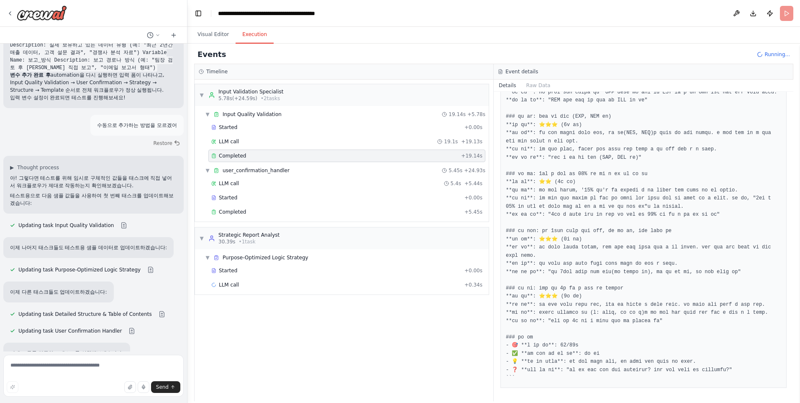
scroll to position [560, 0]
click at [234, 211] on span "Completed" at bounding box center [232, 211] width 27 height 7
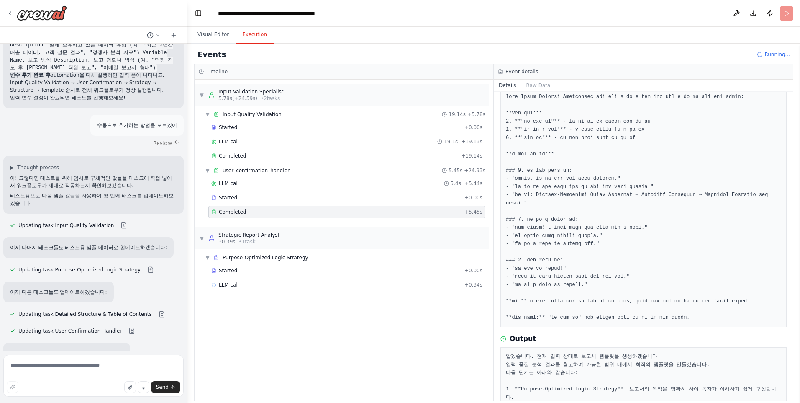
scroll to position [111, 0]
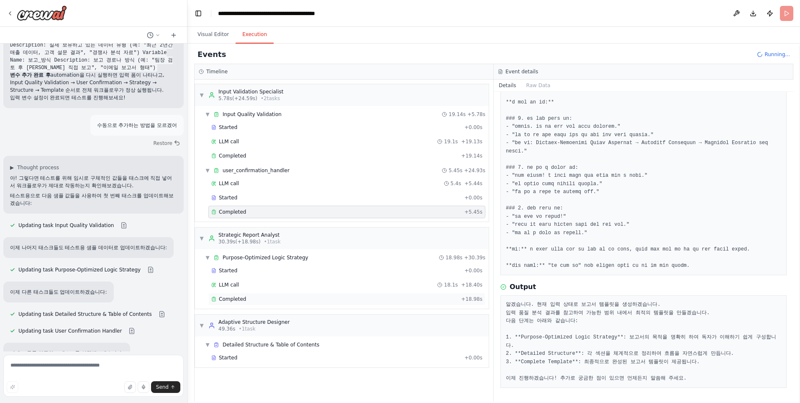
click at [236, 300] on span "Completed" at bounding box center [232, 299] width 27 height 7
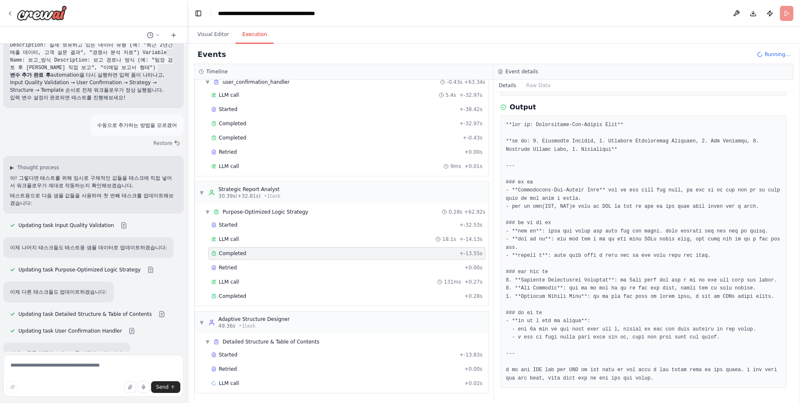
scroll to position [132, 0]
click at [228, 296] on span "Completed" at bounding box center [232, 294] width 27 height 7
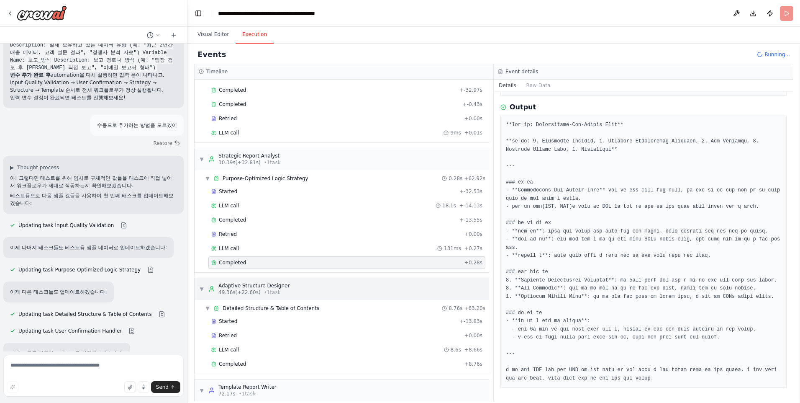
scroll to position [219, 0]
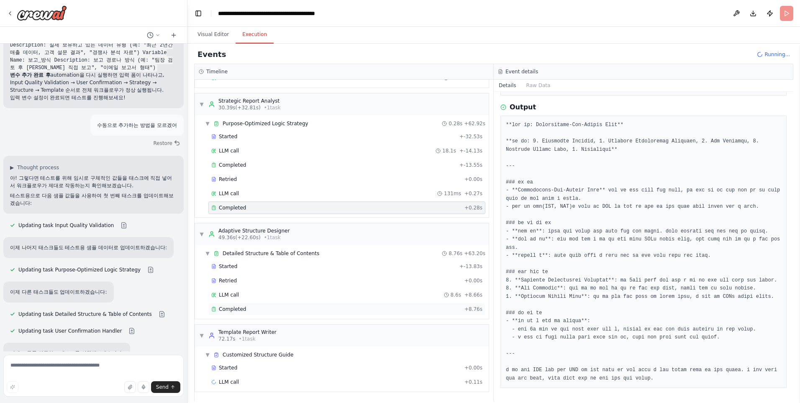
click at [236, 310] on span "Completed" at bounding box center [232, 309] width 27 height 7
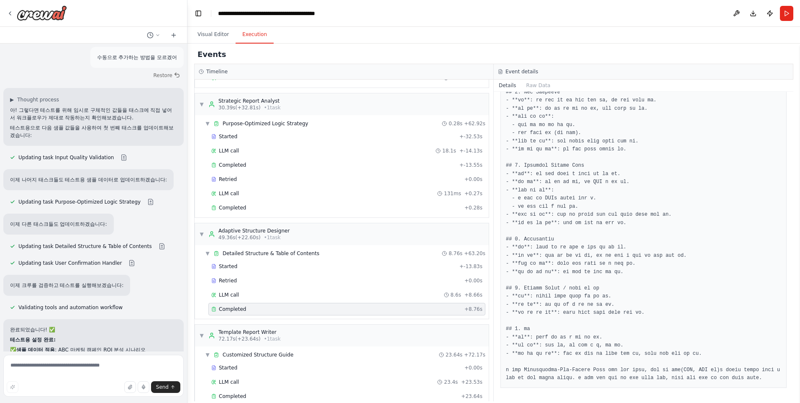
scroll to position [234, 0]
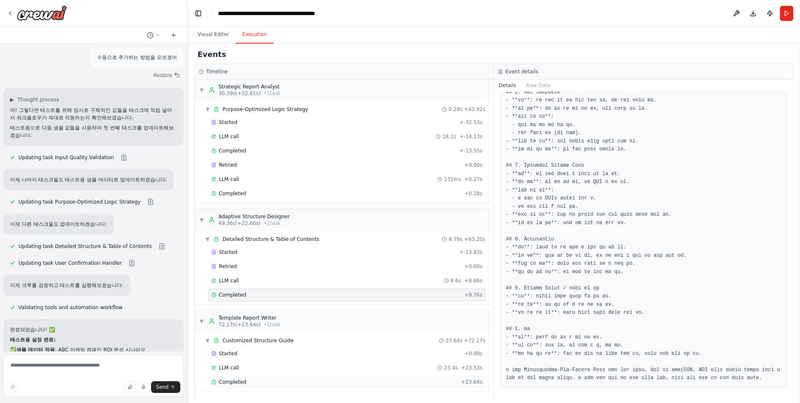
click at [244, 381] on div "Completed" at bounding box center [334, 381] width 247 height 7
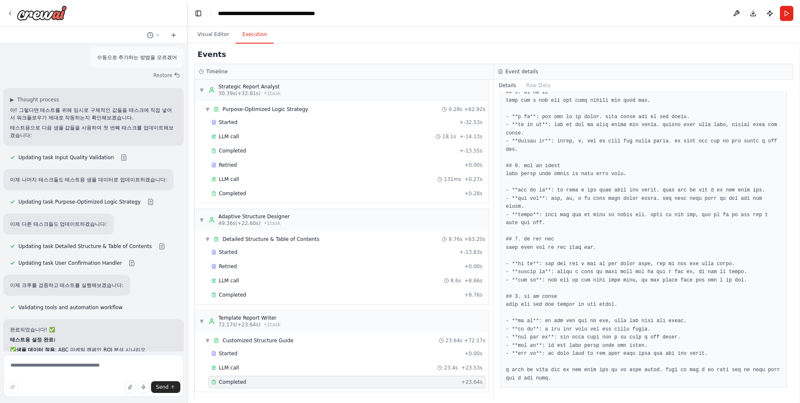
scroll to position [462, 0]
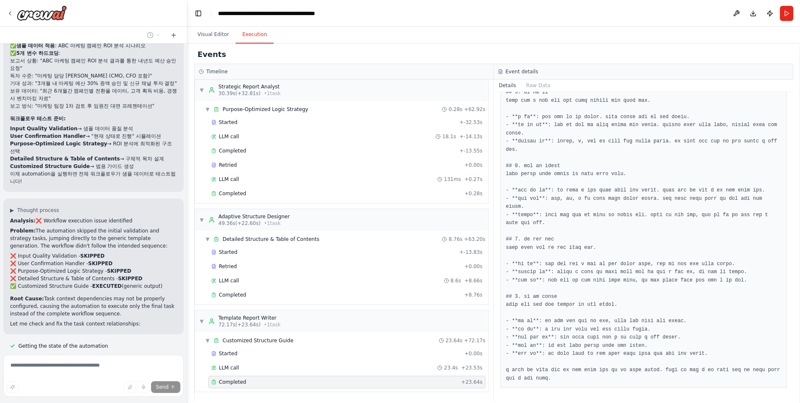
scroll to position [34920, 0]
